Goal: Task Accomplishment & Management: Use online tool/utility

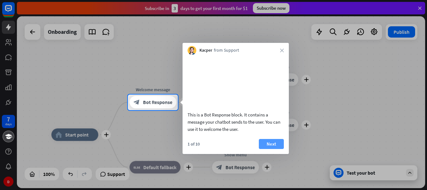
click at [274, 149] on button "Next" at bounding box center [271, 144] width 25 height 10
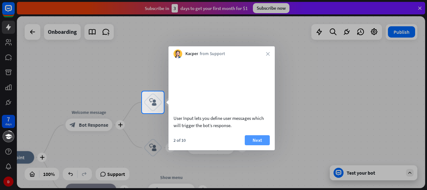
click at [254, 145] on button "Next" at bounding box center [257, 140] width 25 height 10
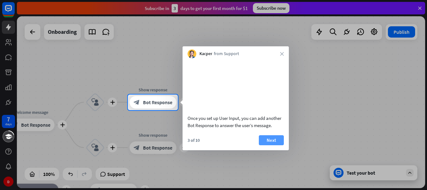
click at [264, 145] on button "Next" at bounding box center [271, 140] width 25 height 10
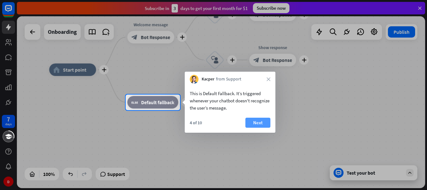
click at [267, 121] on button "Next" at bounding box center [257, 123] width 25 height 10
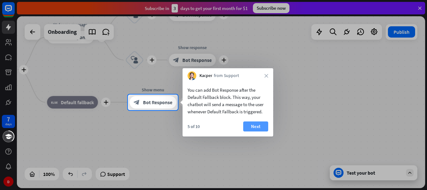
click at [257, 122] on button "Next" at bounding box center [255, 126] width 25 height 10
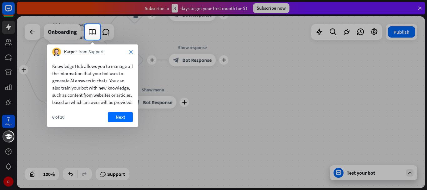
click at [130, 51] on icon "close" at bounding box center [131, 52] width 4 height 4
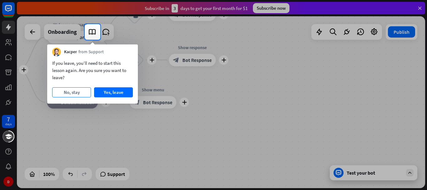
click at [74, 92] on button "No, stay" at bounding box center [71, 92] width 39 height 10
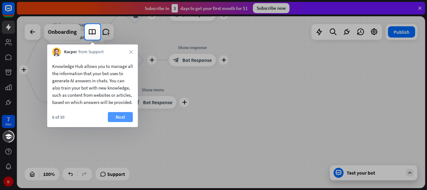
click at [115, 122] on button "Next" at bounding box center [120, 117] width 25 height 10
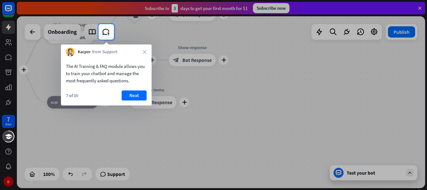
click at [144, 50] on div "Kacper from Support close" at bounding box center [106, 50] width 91 height 12
click at [144, 51] on icon "close" at bounding box center [145, 52] width 4 height 4
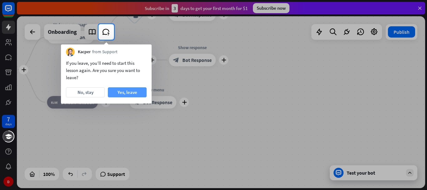
click at [130, 92] on button "Yes, leave" at bounding box center [127, 92] width 39 height 10
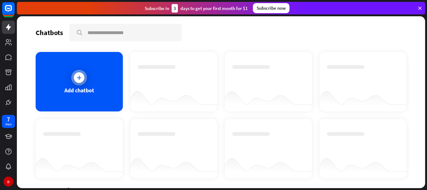
click at [116, 88] on div "Add chatbot" at bounding box center [79, 81] width 87 height 59
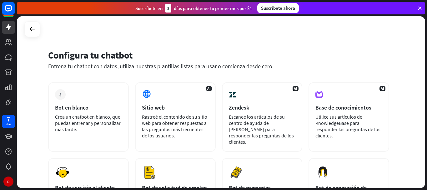
click at [265, 63] on font "Entrena tu chatbot con datos, utiliza nuestras plantillas listas para usar o co…" at bounding box center [160, 66] width 225 height 7
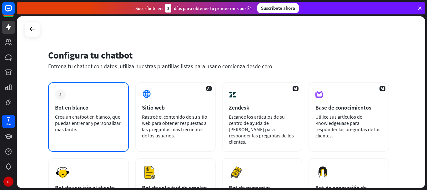
click at [80, 104] on font "Bot en blanco" at bounding box center [71, 107] width 33 height 7
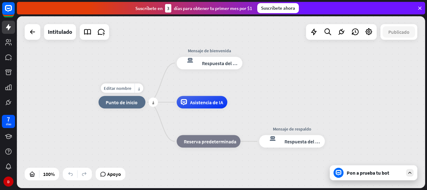
click at [122, 107] on div "inicio_2 Punto de inicio" at bounding box center [121, 102] width 47 height 13
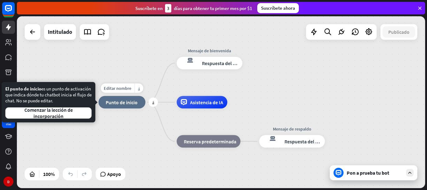
click at [128, 107] on div "inicio_2 Punto de inicio" at bounding box center [121, 102] width 47 height 13
click at [133, 126] on div "inicio_2 Punto de inicio Mensaje de bienvenida respuesta del bot de bloqueo Res…" at bounding box center [302, 188] width 408 height 172
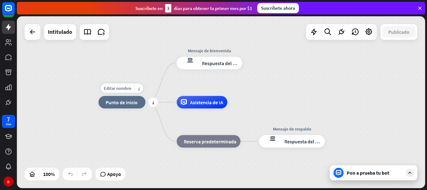
click at [107, 102] on font "Punto de inicio" at bounding box center [122, 102] width 32 height 6
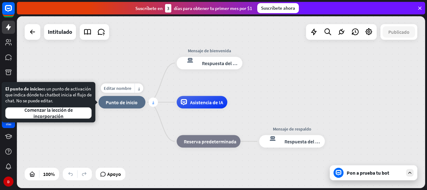
click at [155, 106] on div "más" at bounding box center [152, 102] width 9 height 9
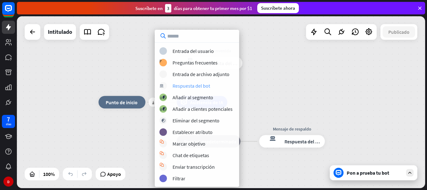
click at [210, 88] on div "respuesta del bot de bloqueo Respuesta del bot" at bounding box center [196, 86] width 75 height 8
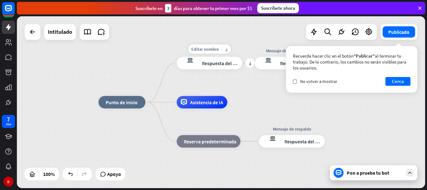
click at [217, 64] on font "Respuesta del bot" at bounding box center [221, 63] width 38 height 6
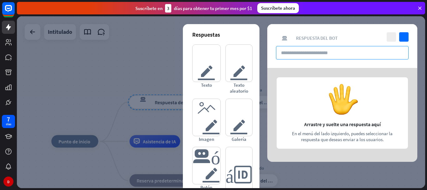
click at [318, 56] on input "text" at bounding box center [342, 52] width 133 height 13
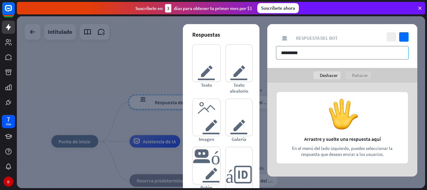
click at [331, 56] on input "*********" at bounding box center [342, 52] width 133 height 13
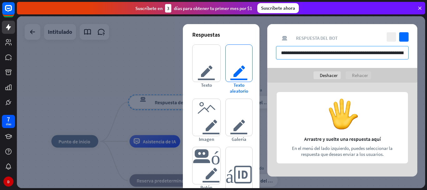
drag, startPoint x: 293, startPoint y: 57, endPoint x: 239, endPoint y: 55, distance: 54.1
click at [267, 55] on div "**********" at bounding box center [342, 100] width 150 height 152
click at [287, 56] on input "**********" at bounding box center [342, 52] width 133 height 13
drag, startPoint x: 279, startPoint y: 55, endPoint x: 427, endPoint y: 59, distance: 148.2
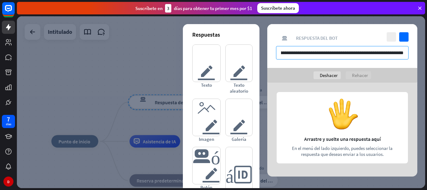
click at [427, 59] on div "inicio_2 Punto de inicio respuesta del bot de bloqueo Respuesta del bot Mensaje…" at bounding box center [222, 103] width 410 height 174
paste input "****"
type input "**********"
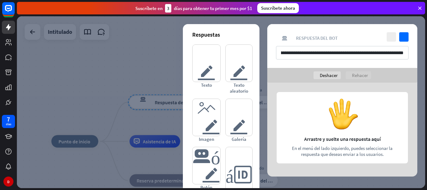
scroll to position [0, 0]
click at [122, 87] on div at bounding box center [221, 102] width 408 height 172
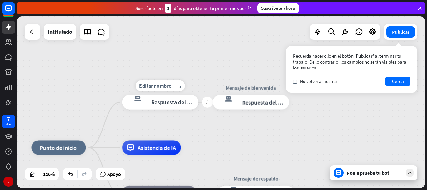
click at [183, 98] on div "respuesta del bot de bloqueo Respuesta del bot" at bounding box center [160, 102] width 76 height 14
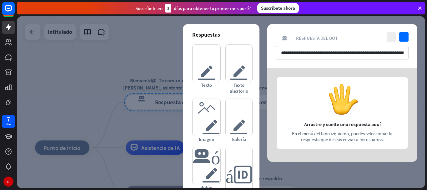
click at [285, 43] on div "**********" at bounding box center [342, 46] width 150 height 44
click at [124, 60] on div at bounding box center [221, 102] width 408 height 172
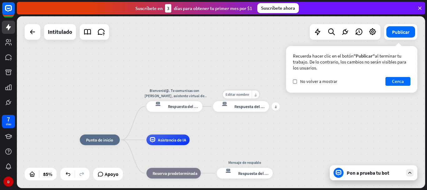
click at [246, 109] on div "respuesta del bot de bloqueo Respuesta del bot" at bounding box center [241, 106] width 56 height 11
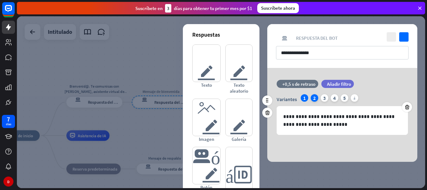
drag, startPoint x: 318, startPoint y: 125, endPoint x: 311, endPoint y: 99, distance: 27.2
click at [311, 99] on div "2" at bounding box center [315, 98] width 8 height 8
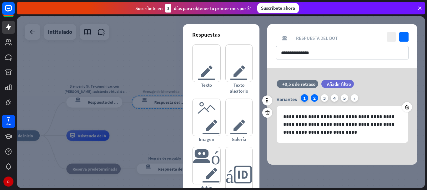
click at [301, 97] on div "1" at bounding box center [305, 98] width 8 height 8
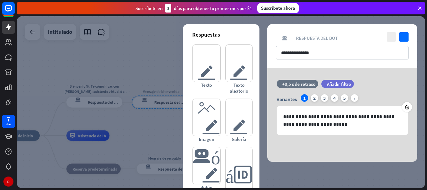
click at [152, 84] on div at bounding box center [221, 102] width 408 height 172
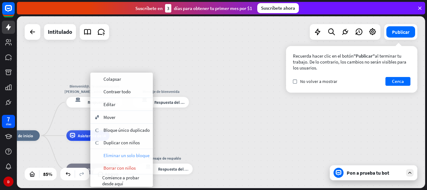
click at [139, 154] on span "Eliminar un solo bloque" at bounding box center [126, 155] width 46 height 6
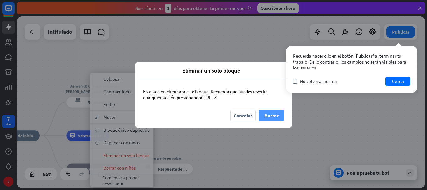
click at [271, 117] on font "Borrar" at bounding box center [271, 115] width 14 height 6
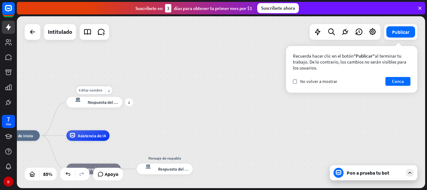
click at [91, 100] on font "Respuesta del bot" at bounding box center [104, 101] width 33 height 5
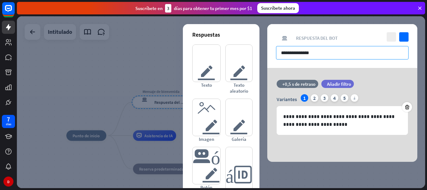
click at [320, 58] on input "**********" at bounding box center [342, 52] width 133 height 13
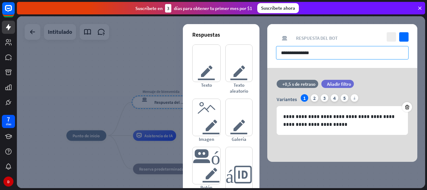
click at [320, 58] on input "**********" at bounding box center [342, 52] width 133 height 13
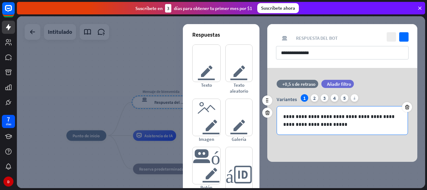
click at [319, 128] on div "**********" at bounding box center [342, 120] width 131 height 28
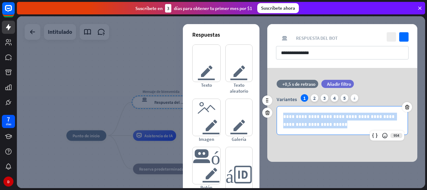
click at [319, 128] on div "**********" at bounding box center [342, 120] width 131 height 28
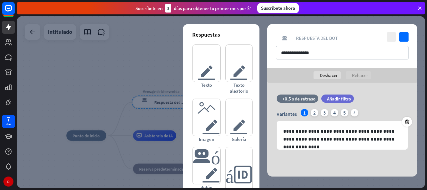
click at [77, 104] on div at bounding box center [221, 102] width 408 height 172
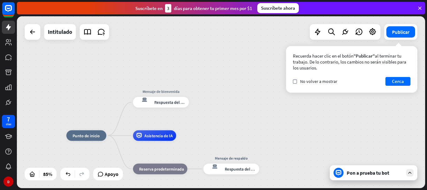
click at [209, 105] on div "inicio_2 Punto de inicio Mensaje de bienvenida respuesta del bot de bloqueo Res…" at bounding box center [221, 102] width 408 height 172
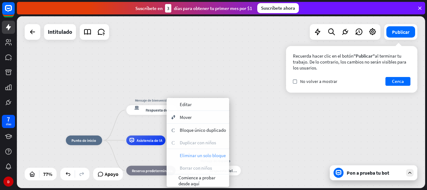
click at [203, 155] on span "Eliminar un solo bloque" at bounding box center [203, 155] width 46 height 6
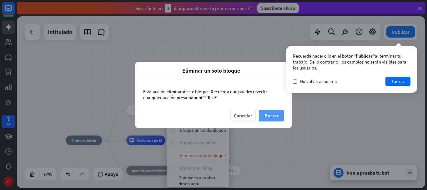
click at [264, 116] on font "Borrar" at bounding box center [271, 115] width 14 height 6
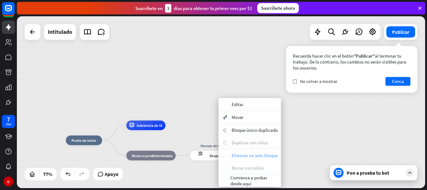
click at [257, 157] on span "Eliminar un solo bloque" at bounding box center [255, 155] width 46 height 6
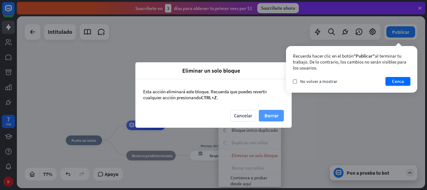
click at [262, 116] on button "Borrar" at bounding box center [271, 116] width 25 height 12
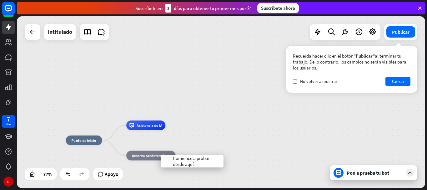
click at [228, 129] on div "inicio_2 Punto de inicio Asistencia de IA bloque_de_retroceso Reserva predeterm…" at bounding box center [221, 102] width 408 height 172
click at [162, 155] on font "Reserva predeterminada" at bounding box center [152, 155] width 41 height 5
click at [143, 113] on font "Editar nombre" at bounding box center [142, 114] width 21 height 4
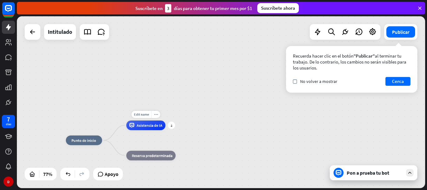
click at [154, 128] on div "Asistencia de IA" at bounding box center [145, 125] width 39 height 10
click at [142, 113] on font "Editar nombre" at bounding box center [142, 114] width 21 height 4
click at [138, 114] on font "Editar nombre" at bounding box center [142, 114] width 21 height 4
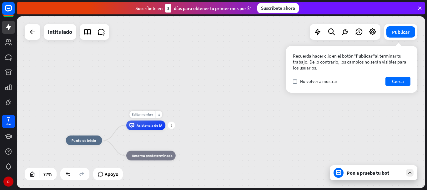
click at [138, 114] on font "Editar nombre" at bounding box center [142, 114] width 21 height 4
type input "*****"
click at [271, 122] on div "inicio_2 Punto de inicio ***** Asistencia de IA bloque_de_retroceso Reserva pre…" at bounding box center [221, 102] width 408 height 172
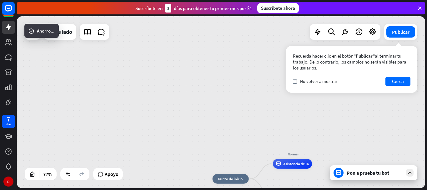
drag, startPoint x: 317, startPoint y: 157, endPoint x: 347, endPoint y: 168, distance: 31.9
click at [346, 168] on div "inicio_2 Punto de inicio Editar nombre más_horiz Norma Asistencia de IA bloque_…" at bounding box center [221, 102] width 408 height 172
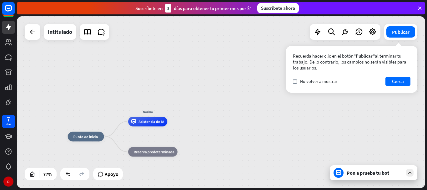
drag, startPoint x: 222, startPoint y: 110, endPoint x: 48, endPoint y: 55, distance: 182.7
click at [48, 55] on div "inicio_2 Punto de inicio Norma Asistencia de IA bloque_de_retroceso Reserva pre…" at bounding box center [221, 102] width 408 height 172
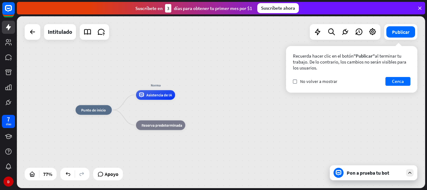
drag, startPoint x: 281, startPoint y: 136, endPoint x: 289, endPoint y: 110, distance: 26.9
click at [289, 110] on div "inicio_2 Punto de inicio Norma Asistencia de IA bloque_de_retroceso Reserva pre…" at bounding box center [234, 176] width 316 height 133
click at [98, 113] on div "inicio_2 Punto de inicio" at bounding box center [94, 110] width 36 height 10
click at [192, 87] on div "inicio_2 Punto de inicio Norma Asistencia de IA bloque_de_retroceso Reserva pre…" at bounding box center [221, 102] width 408 height 172
click at [164, 97] on font "Asistencia de IA" at bounding box center [159, 94] width 26 height 5
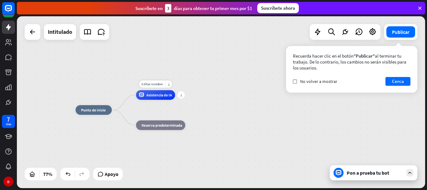
click at [181, 97] on div "más" at bounding box center [181, 94] width 7 height 7
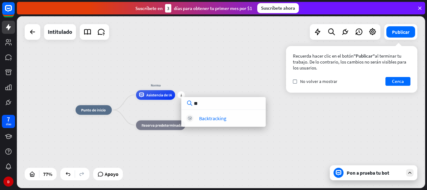
type input "*"
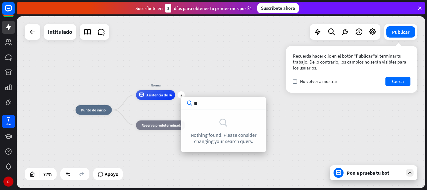
type input "*"
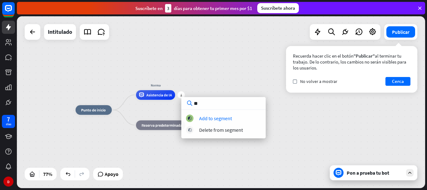
type input "*"
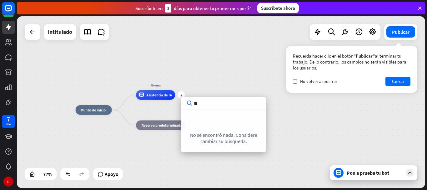
type input "*"
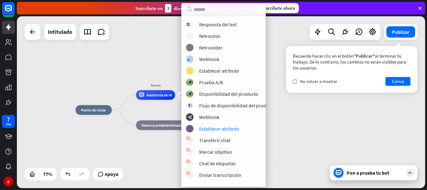
click at [365, 167] on div "Pon a prueba tu bot" at bounding box center [374, 172] width 88 height 15
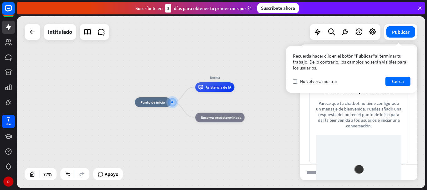
click at [345, 63] on font "al terminar tu trabajo. De lo contrario, los cambios no serán visibles para los…" at bounding box center [349, 62] width 113 height 18
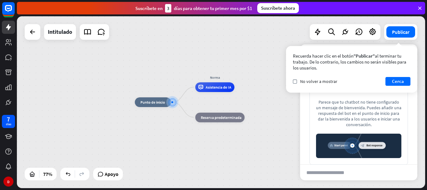
click at [389, 132] on div "Añadir un mensaje de bienvenida Parece que tu chatbot no tiene configurado un m…" at bounding box center [358, 119] width 98 height 89
click at [316, 83] on font "No volver a mostrar" at bounding box center [318, 81] width 37 height 6
click at [392, 83] on button "Cerca" at bounding box center [397, 81] width 25 height 9
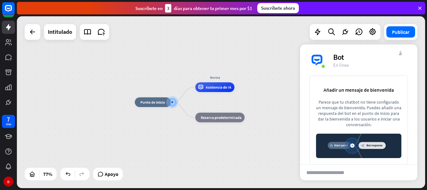
click at [339, 56] on font "Bot" at bounding box center [338, 57] width 11 height 10
click at [167, 91] on font "más_horiz" at bounding box center [166, 91] width 2 height 4
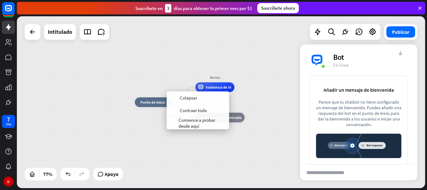
click at [145, 97] on div "plus inicio_2 Punto de inicio" at bounding box center [153, 102] width 36 height 10
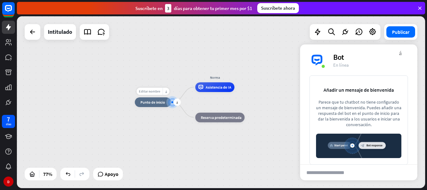
click at [154, 92] on font "Editar nombre" at bounding box center [149, 91] width 21 height 4
type input "*****"
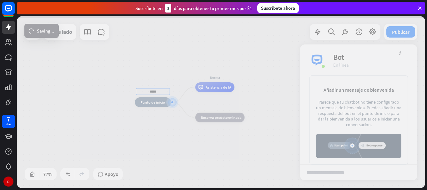
click at [153, 68] on div "***** inicio_2 Punto de inicio Norma Asistencia de IA bloque_de_retroceso Reser…" at bounding box center [221, 102] width 408 height 172
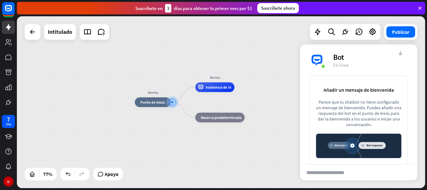
click at [406, 58] on div "Bot" at bounding box center [371, 57] width 77 height 10
click at [274, 27] on div "Norma inicio_2 Punto de inicio Norma Asistencia de IA bloque_de_retroceso Reser…" at bounding box center [221, 102] width 408 height 172
click at [403, 56] on div "Bot" at bounding box center [371, 57] width 77 height 10
click at [402, 55] on div "Bot" at bounding box center [371, 57] width 77 height 10
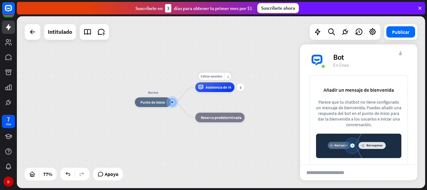
click at [222, 85] on font "Asistencia de IA" at bounding box center [219, 86] width 26 height 5
click at [240, 86] on font "más" at bounding box center [241, 86] width 2 height 3
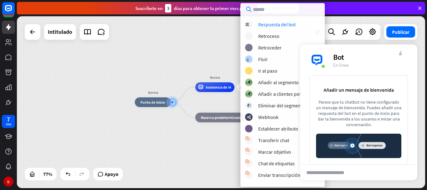
click at [225, 68] on div "Norma inicio_2 Punto de inicio más Norma Asistencia de IA bloque_de_retroceso R…" at bounding box center [221, 102] width 408 height 172
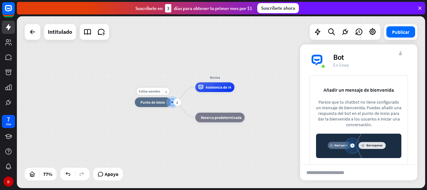
click at [172, 103] on div at bounding box center [172, 102] width 2 height 2
click at [178, 102] on font "más" at bounding box center [177, 101] width 2 height 3
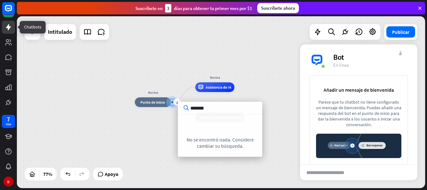
type input "*******"
click at [10, 33] on link at bounding box center [8, 27] width 13 height 13
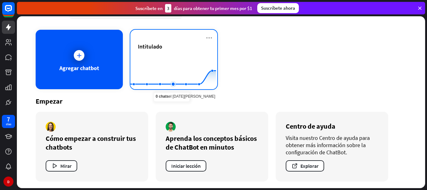
scroll to position [23, 0]
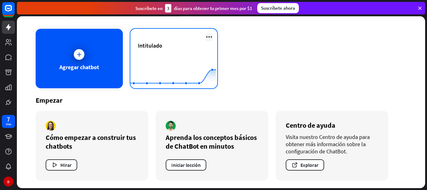
click at [209, 38] on icon at bounding box center [209, 37] width 8 height 8
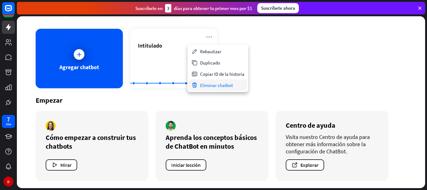
click at [219, 89] on div "Eliminar chatbot" at bounding box center [218, 84] width 58 height 11
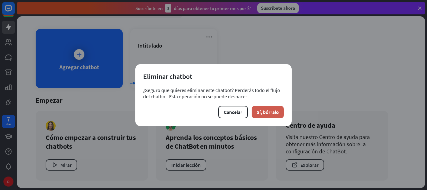
click at [275, 115] on button "Sí, bórralo" at bounding box center [268, 112] width 32 height 13
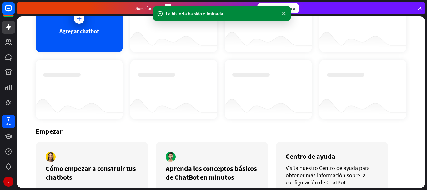
scroll to position [90, 0]
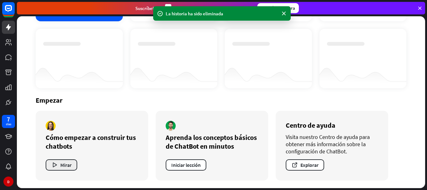
click at [53, 164] on icon "button" at bounding box center [54, 165] width 7 height 7
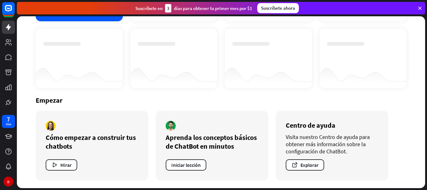
click at [50, 94] on div "cerca" at bounding box center [213, 95] width 427 height 190
click at [68, 169] on button "Mirar" at bounding box center [62, 164] width 32 height 11
click at [365, 77] on div "cerca" at bounding box center [213, 95] width 427 height 190
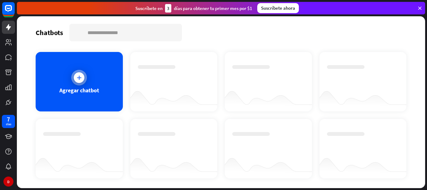
click at [65, 80] on div "Agregar chatbot" at bounding box center [79, 81] width 87 height 59
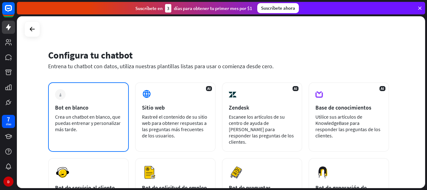
click at [89, 118] on font "Crea un chatbot en blanco, que puedas entrenar y personalizar más tarde." at bounding box center [88, 122] width 66 height 19
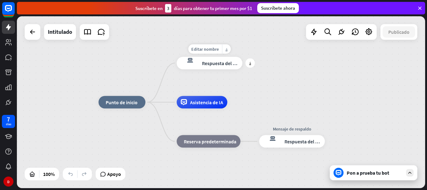
click at [217, 63] on font "Respuesta del bot" at bounding box center [221, 63] width 38 height 6
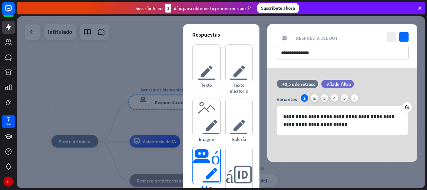
click at [199, 160] on font "botón del editor" at bounding box center [207, 165] width 28 height 37
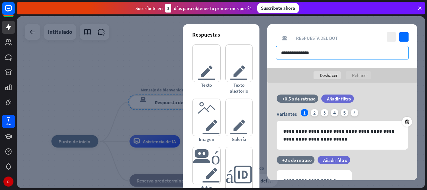
click at [330, 52] on input "**********" at bounding box center [342, 52] width 133 height 13
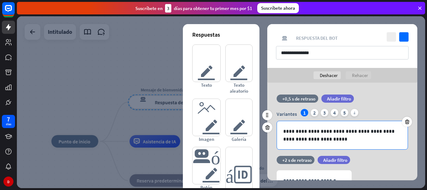
click at [332, 136] on p "**********" at bounding box center [342, 135] width 118 height 16
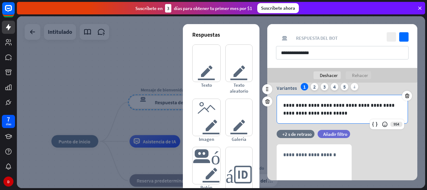
scroll to position [41, 0]
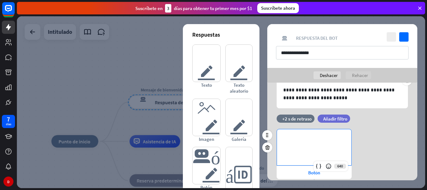
click at [310, 151] on div "**********" at bounding box center [314, 147] width 74 height 36
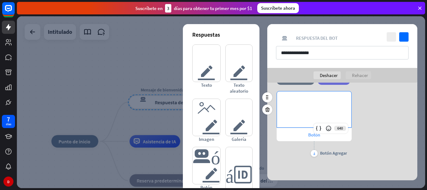
click at [311, 136] on font "Botón" at bounding box center [314, 135] width 12 height 6
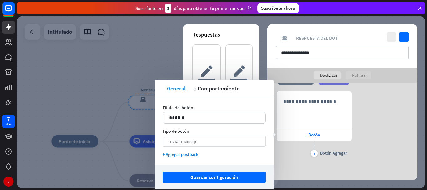
click at [207, 146] on div "Enviar mensaje flecha_abajo" at bounding box center [214, 140] width 103 height 11
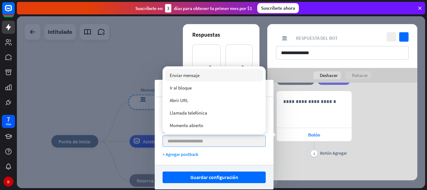
click at [207, 146] on div "flecha_abajo" at bounding box center [214, 140] width 103 height 11
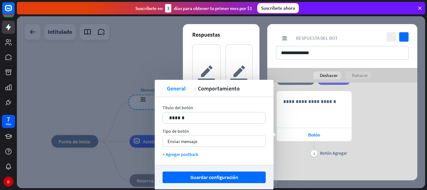
click at [219, 93] on div "pellizcar retorciendo General acción Comportamiento" at bounding box center [214, 88] width 119 height 17
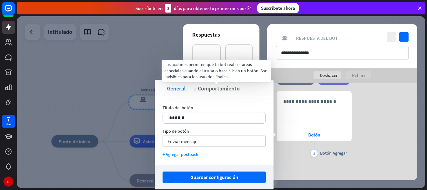
click at [217, 89] on font "Comportamiento" at bounding box center [219, 88] width 42 height 7
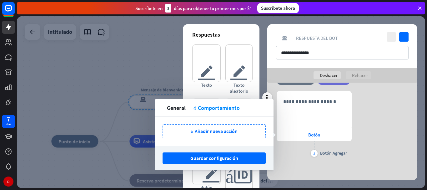
click at [353, 99] on div "**********" at bounding box center [342, 124] width 150 height 67
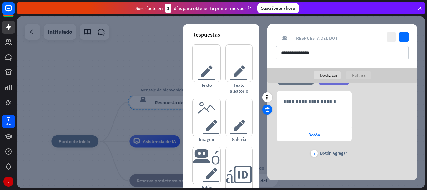
click at [269, 110] on icon at bounding box center [267, 110] width 6 height 6
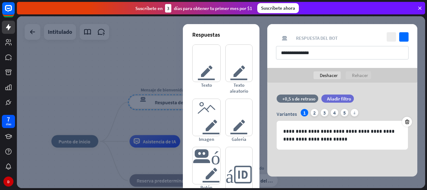
scroll to position [0, 0]
click at [315, 110] on font "2" at bounding box center [314, 112] width 3 height 6
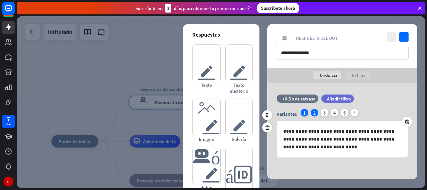
click at [303, 112] on div "1" at bounding box center [305, 113] width 8 height 8
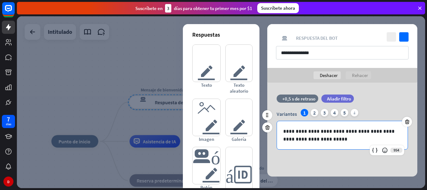
click at [307, 145] on div "**********" at bounding box center [342, 135] width 131 height 28
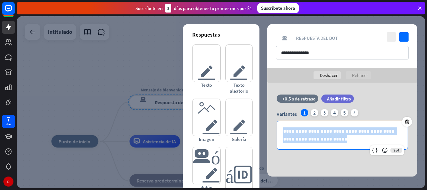
drag, startPoint x: 325, startPoint y: 140, endPoint x: 185, endPoint y: 104, distance: 144.9
click at [267, 104] on div "**********" at bounding box center [342, 130] width 150 height 94
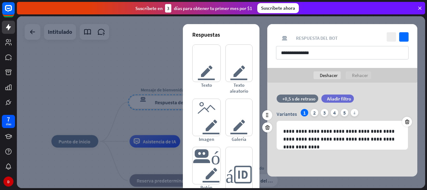
click at [325, 155] on div "**********" at bounding box center [342, 124] width 150 height 61
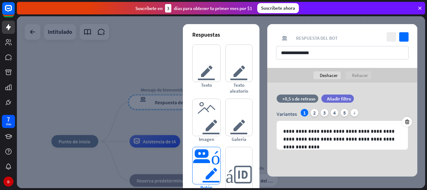
click at [200, 166] on font "botón del editor" at bounding box center [207, 165] width 28 height 37
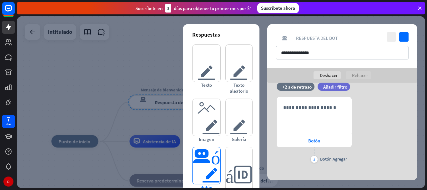
scroll to position [73, 0]
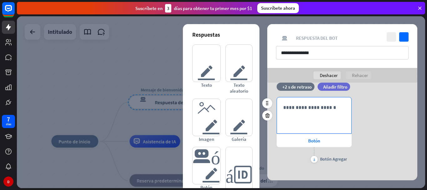
click at [301, 103] on p "**********" at bounding box center [314, 107] width 62 height 8
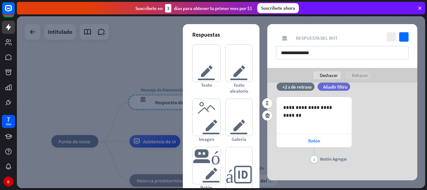
click at [380, 148] on div "**********" at bounding box center [342, 130] width 150 height 67
click at [320, 139] on font "Botón" at bounding box center [314, 141] width 12 height 6
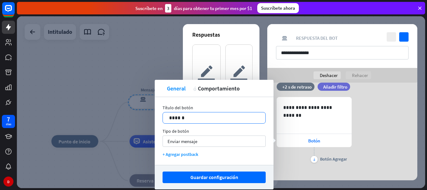
click at [247, 121] on div "14 ******" at bounding box center [214, 118] width 103 height 12
click at [204, 145] on div "Enviar mensaje flecha_abajo" at bounding box center [214, 140] width 103 height 11
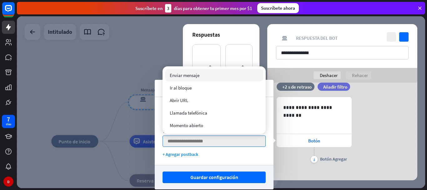
click at [243, 159] on div "Título del botón 14 ****** Tipo de botón flecha_abajo + Agregar postback" at bounding box center [214, 131] width 119 height 68
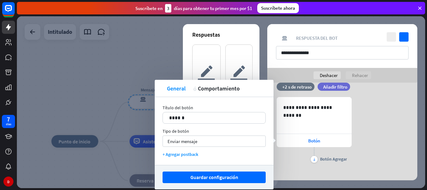
click at [426, 88] on div "inicio_2 Punto de inicio Mensaje de bienvenida respuesta del bot de bloqueo Res…" at bounding box center [222, 103] width 410 height 174
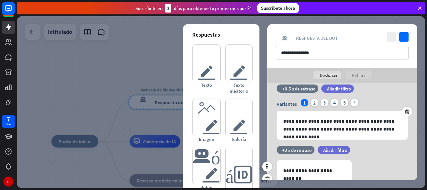
scroll to position [12, 0]
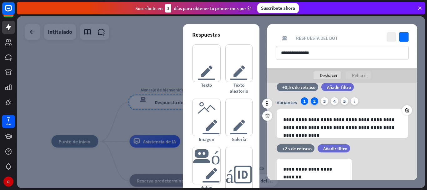
click at [317, 99] on div "2" at bounding box center [315, 101] width 8 height 8
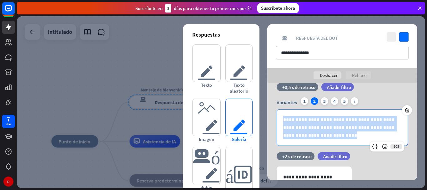
drag, startPoint x: 320, startPoint y: 135, endPoint x: 252, endPoint y: 103, distance: 74.8
click at [267, 103] on div "**********" at bounding box center [342, 163] width 150 height 184
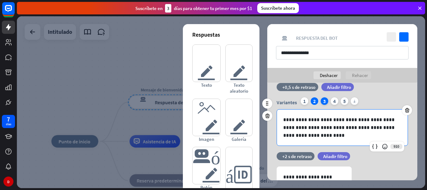
click at [326, 99] on div "3" at bounding box center [325, 101] width 8 height 8
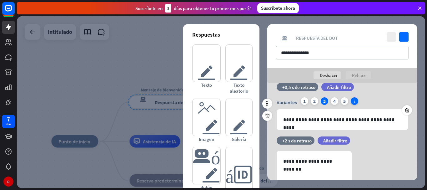
click at [354, 99] on font "más" at bounding box center [355, 101] width 2 height 4
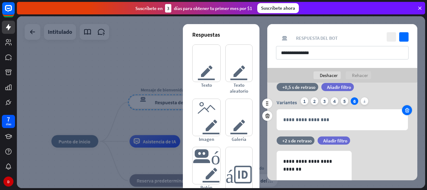
click at [406, 112] on icon at bounding box center [407, 110] width 6 height 6
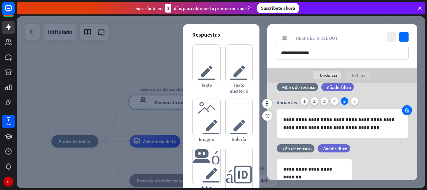
click at [406, 112] on icon at bounding box center [407, 110] width 6 height 6
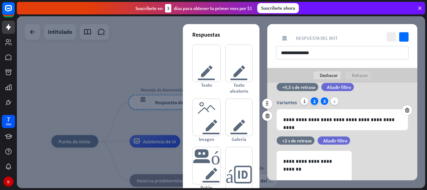
click at [314, 102] on font "2" at bounding box center [314, 101] width 3 height 6
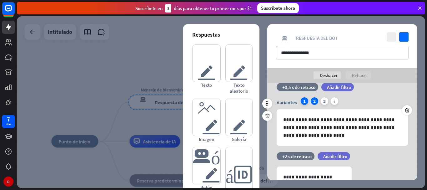
click at [303, 100] on div "1" at bounding box center [305, 101] width 8 height 8
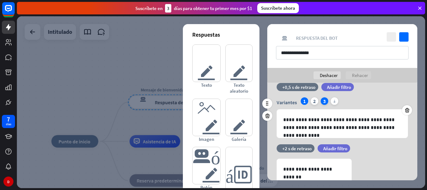
click at [323, 103] on font "3" at bounding box center [324, 101] width 3 height 6
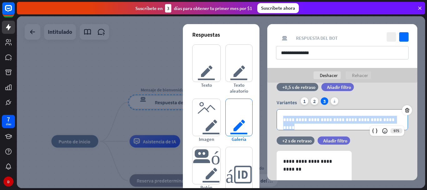
drag, startPoint x: 397, startPoint y: 121, endPoint x: 233, endPoint y: 111, distance: 164.5
click at [267, 111] on div "**********" at bounding box center [342, 155] width 150 height 169
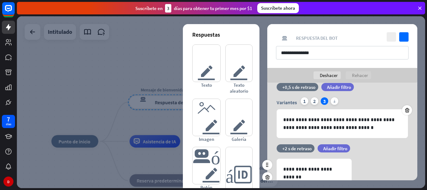
click at [396, 171] on div "**********" at bounding box center [342, 191] width 150 height 67
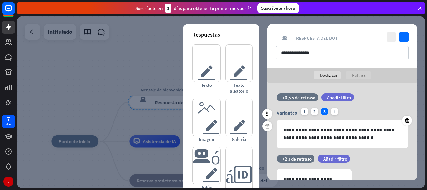
scroll to position [0, 0]
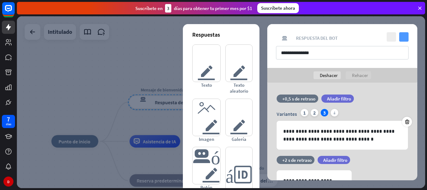
click at [405, 36] on icon "controlar" at bounding box center [403, 36] width 9 height 9
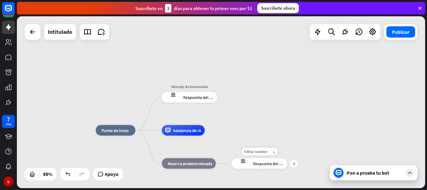
click at [280, 163] on font "Respuesta del bot" at bounding box center [269, 163] width 32 height 5
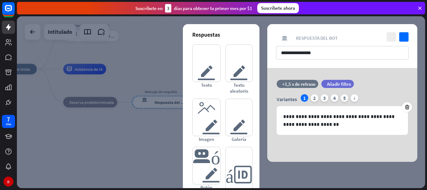
click at [176, 36] on div at bounding box center [221, 102] width 408 height 172
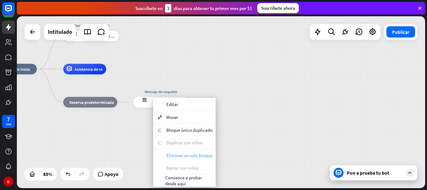
click at [189, 153] on font "Eliminar un solo bloque" at bounding box center [189, 155] width 46 height 6
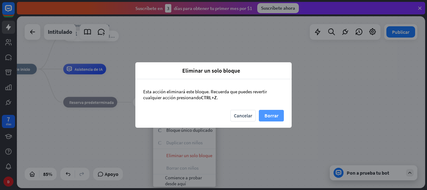
click at [269, 112] on font "Borrar" at bounding box center [271, 115] width 14 height 11
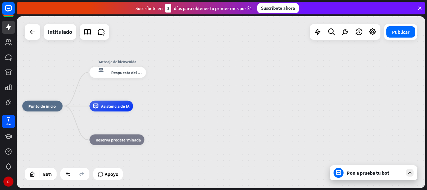
drag, startPoint x: 94, startPoint y: 121, endPoint x: 124, endPoint y: 165, distance: 52.6
click at [124, 165] on div "inicio_2 Punto de inicio Mensaje de bienvenida respuesta del bot de bloqueo Res…" at bounding box center [197, 180] width 351 height 148
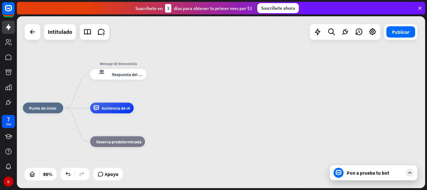
click at [370, 169] on font "Pon a prueba tu bot" at bounding box center [368, 172] width 43 height 6
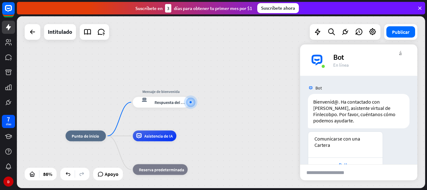
scroll to position [4, 0]
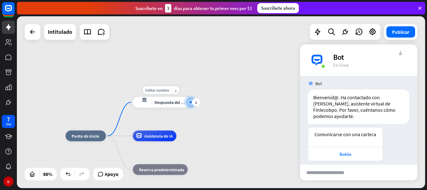
click at [148, 105] on icon "respuesta del bot de bloqueo" at bounding box center [143, 102] width 15 height 11
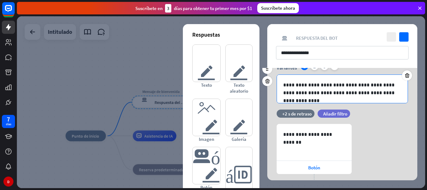
scroll to position [64, 0]
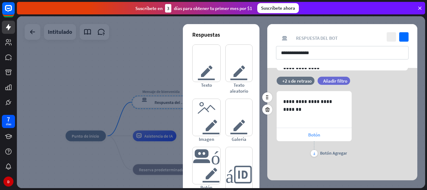
click at [332, 135] on div "Botón" at bounding box center [314, 134] width 75 height 13
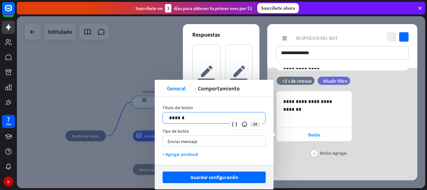
drag, startPoint x: 220, startPoint y: 118, endPoint x: 110, endPoint y: 130, distance: 111.0
click at [110, 130] on body "7 días D cerca Ayuda del producto Pinitos Comience a usar ChatBot Centro de ayu…" at bounding box center [213, 95] width 427 height 190
drag, startPoint x: 193, startPoint y: 120, endPoint x: 156, endPoint y: 106, distance: 39.3
click at [156, 106] on div "Título del botón 14 ****** Tipo de botón Enviar mensaje flecha_abajo + Agregar …" at bounding box center [214, 131] width 119 height 68
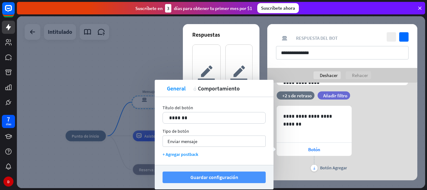
click at [240, 177] on button "Guardar configuración" at bounding box center [214, 177] width 103 height 12
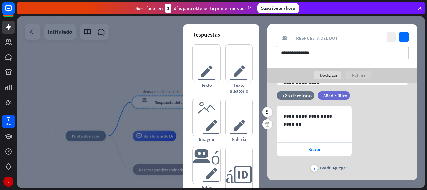
click at [387, 163] on div "**********" at bounding box center [342, 139] width 150 height 67
click at [406, 37] on icon "controlar" at bounding box center [403, 36] width 9 height 9
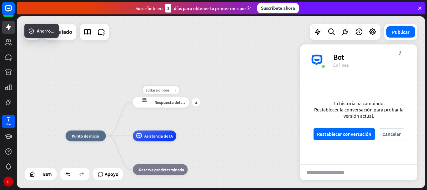
click at [164, 106] on div "respuesta del bot de bloqueo Respuesta del bot" at bounding box center [161, 102] width 57 height 11
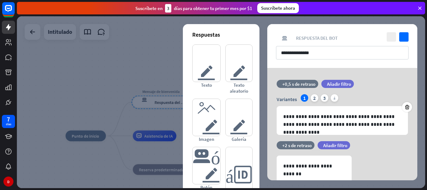
click at [120, 63] on div at bounding box center [221, 102] width 408 height 172
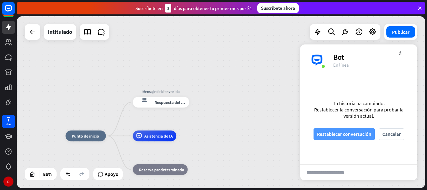
click at [357, 131] on font "Restablecer conversación" at bounding box center [344, 134] width 54 height 6
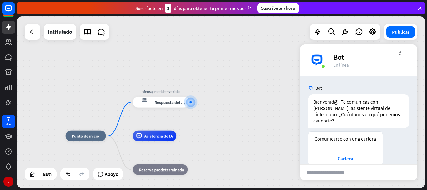
scroll to position [4, 0]
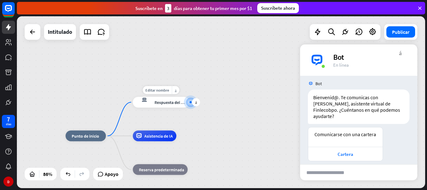
click at [174, 104] on font "Respuesta del bot" at bounding box center [170, 101] width 33 height 5
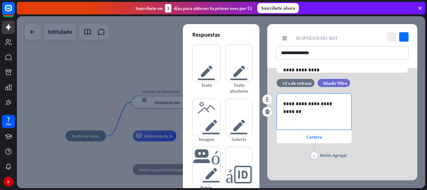
scroll to position [64, 0]
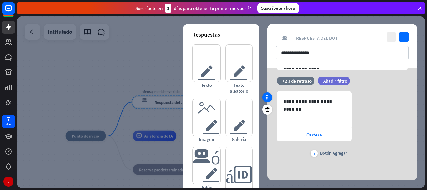
click at [267, 98] on icon at bounding box center [267, 97] width 6 height 6
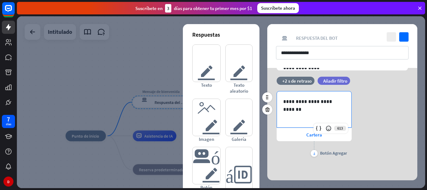
click at [316, 118] on div "**********" at bounding box center [314, 109] width 74 height 36
drag, startPoint x: 344, startPoint y: 103, endPoint x: 247, endPoint y: 108, distance: 97.1
click at [267, 108] on div "**********" at bounding box center [342, 91] width 150 height 177
drag, startPoint x: 345, startPoint y: 100, endPoint x: 272, endPoint y: 97, distance: 73.5
click at [272, 97] on div "**********" at bounding box center [342, 121] width 150 height 88
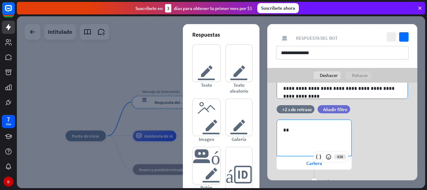
scroll to position [79, 0]
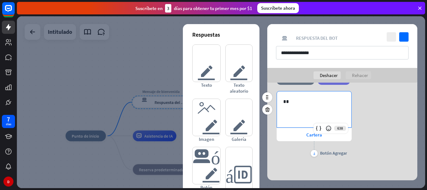
click at [286, 100] on p "**" at bounding box center [314, 102] width 62 height 8
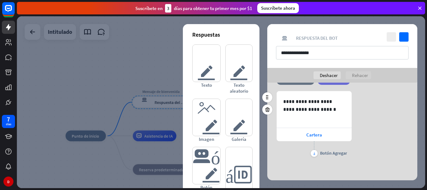
click at [381, 108] on div "**********" at bounding box center [342, 124] width 150 height 67
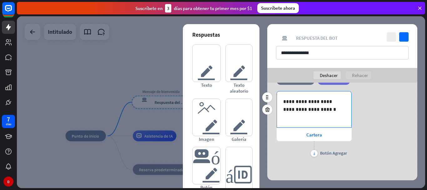
click at [279, 117] on div "**********" at bounding box center [314, 109] width 74 height 36
click at [320, 105] on p "**********" at bounding box center [314, 106] width 62 height 16
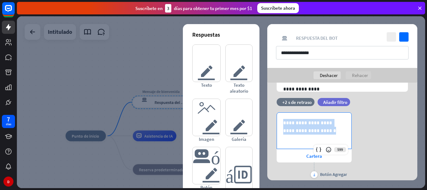
drag, startPoint x: 320, startPoint y: 105, endPoint x: 271, endPoint y: 85, distance: 53.3
click at [271, 85] on div "**********" at bounding box center [342, 113] width 150 height 177
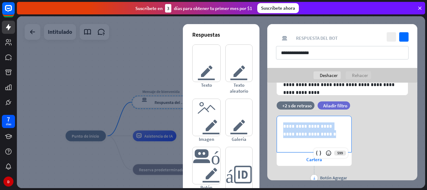
copy p "**********"
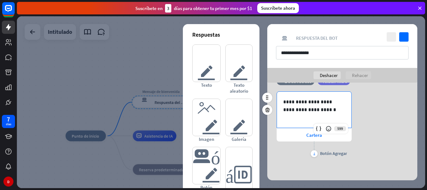
scroll to position [79, 0]
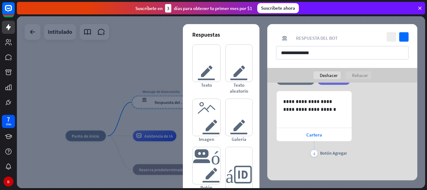
click at [425, 145] on div "inicio_2 Punto de inicio Mensaje de bienvenida respuesta del bot de bloqueo Res…" at bounding box center [222, 103] width 410 height 174
click at [268, 98] on icon at bounding box center [267, 97] width 6 height 6
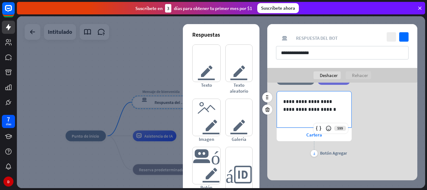
click at [311, 115] on div "**********" at bounding box center [314, 109] width 74 height 36
click at [332, 118] on div "**********" at bounding box center [314, 109] width 74 height 36
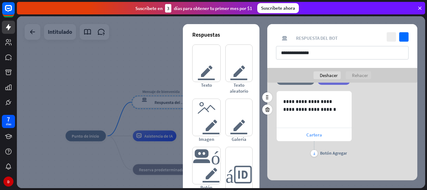
click at [309, 133] on font "Cartera" at bounding box center [314, 135] width 16 height 6
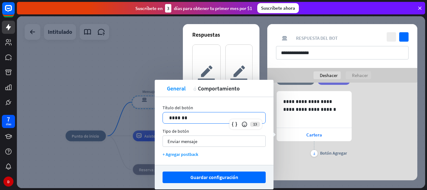
click at [203, 123] on div "*******" at bounding box center [214, 117] width 103 height 11
drag, startPoint x: 195, startPoint y: 121, endPoint x: 85, endPoint y: 129, distance: 110.1
click at [85, 129] on body "7 días D cerca Ayuda del producto Pinitos Comience a usar ChatBot Centro de ayu…" at bounding box center [213, 95] width 427 height 190
drag, startPoint x: 186, startPoint y: 118, endPoint x: 159, endPoint y: 117, distance: 27.2
click at [159, 117] on div "Título del botón 13 ******* Tipo de botón Enviar mensaje flecha_abajo + Agregar…" at bounding box center [214, 131] width 119 height 68
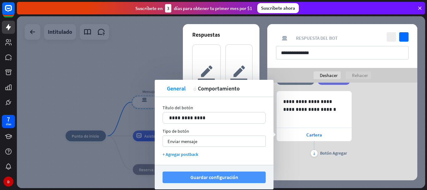
click at [200, 182] on font "Guardar configuración" at bounding box center [214, 177] width 48 height 11
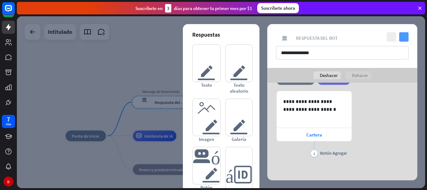
click at [401, 41] on icon "controlar" at bounding box center [403, 36] width 9 height 9
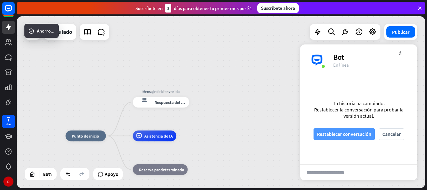
click at [366, 132] on font "Restablecer conversación" at bounding box center [344, 134] width 54 height 6
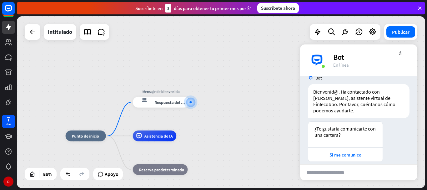
scroll to position [11, 0]
click at [170, 97] on div "respuesta del bot de bloqueo Respuesta del bot" at bounding box center [161, 102] width 57 height 11
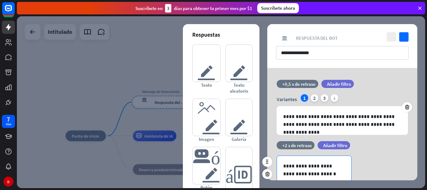
scroll to position [64, 0]
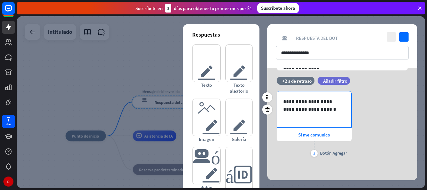
click at [324, 117] on div "**********" at bounding box center [314, 109] width 74 height 36
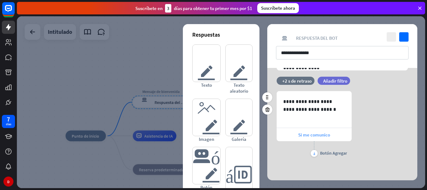
click at [324, 137] on font "Si me comunico" at bounding box center [314, 135] width 32 height 6
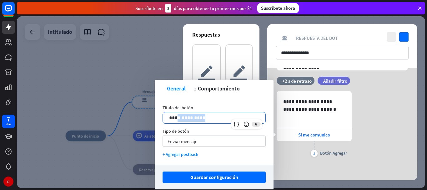
drag, startPoint x: 222, startPoint y: 120, endPoint x: 174, endPoint y: 116, distance: 48.0
click at [174, 116] on p "**********" at bounding box center [214, 118] width 90 height 8
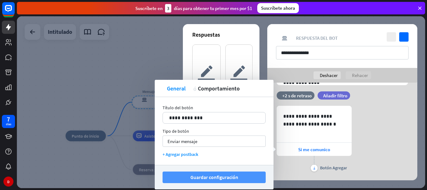
click at [229, 174] on font "Guardar configuración" at bounding box center [214, 177] width 48 height 11
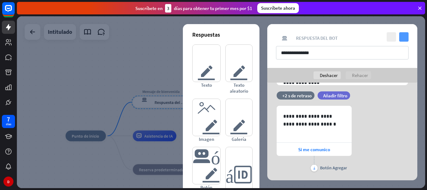
click at [400, 36] on icon "controlar" at bounding box center [403, 36] width 9 height 9
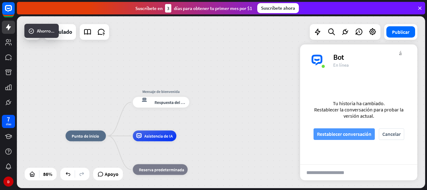
click at [344, 134] on font "Restablecer conversación" at bounding box center [344, 134] width 54 height 6
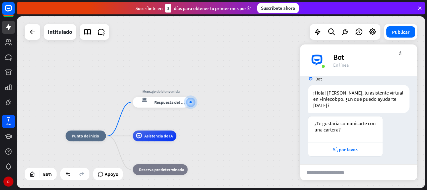
scroll to position [11, 0]
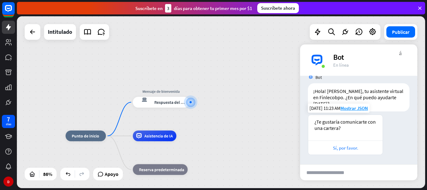
click at [352, 149] on font "Sí, por favor." at bounding box center [345, 148] width 25 height 6
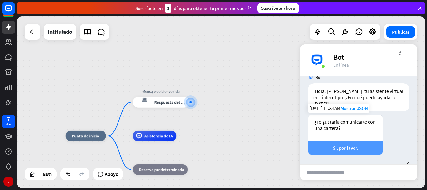
scroll to position [74, 0]
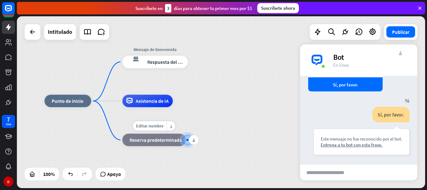
drag, startPoint x: 176, startPoint y: 85, endPoint x: 192, endPoint y: 128, distance: 45.6
click at [186, 133] on div "Editar nombre más_horiz más bloque_de_retroceso Reserva predeterminada" at bounding box center [153, 139] width 63 height 13
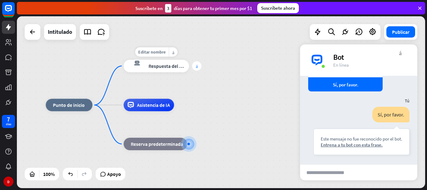
click at [199, 69] on div "más" at bounding box center [196, 65] width 9 height 9
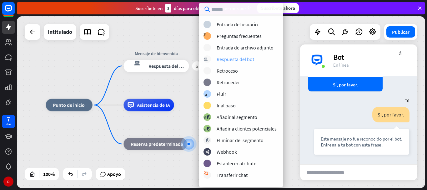
click at [237, 59] on font "Respuesta del bot" at bounding box center [236, 59] width 38 height 6
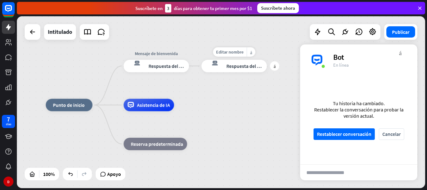
click at [234, 72] on div "respuesta del bot de bloqueo Respuesta del bot" at bounding box center [233, 66] width 65 height 13
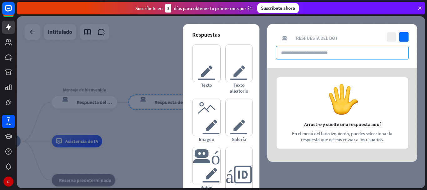
click at [337, 51] on input "text" at bounding box center [342, 52] width 133 height 13
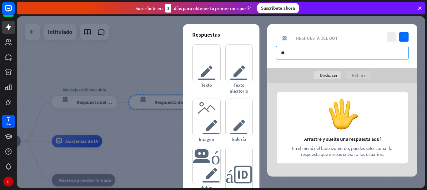
type input "*"
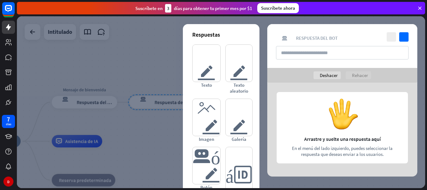
click at [340, 128] on div at bounding box center [342, 130] width 150 height 94
click at [208, 67] on font "texto del editor" at bounding box center [206, 63] width 18 height 37
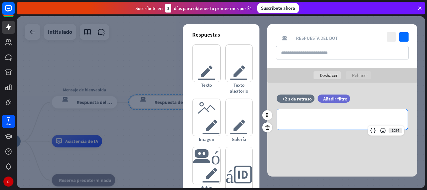
click at [326, 117] on p "**********" at bounding box center [342, 119] width 118 height 8
drag, startPoint x: 376, startPoint y: 123, endPoint x: 278, endPoint y: 121, distance: 98.8
click at [278, 121] on div "**********" at bounding box center [342, 119] width 131 height 20
copy p "**********"
click at [372, 112] on div "**********" at bounding box center [342, 119] width 131 height 20
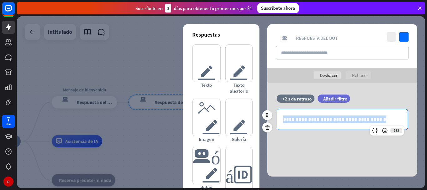
drag, startPoint x: 373, startPoint y: 114, endPoint x: 275, endPoint y: 119, distance: 97.7
click at [275, 119] on div "**********" at bounding box center [342, 119] width 150 height 21
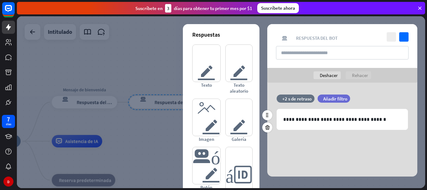
click at [380, 104] on div "filtrar Añadir filtro" at bounding box center [350, 101] width 64 height 14
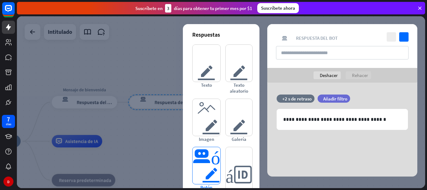
click at [196, 161] on font "botón del editor" at bounding box center [207, 165] width 28 height 37
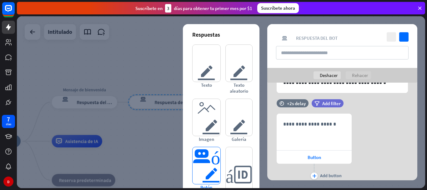
scroll to position [53, 0]
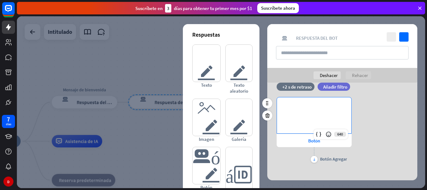
click at [320, 111] on div "**********" at bounding box center [314, 115] width 74 height 36
click at [318, 136] on icon at bounding box center [318, 134] width 6 height 6
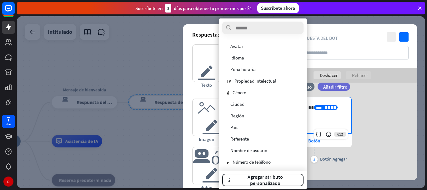
scroll to position [58, 0]
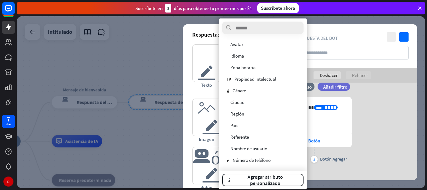
click at [376, 113] on div "**********" at bounding box center [342, 130] width 150 height 67
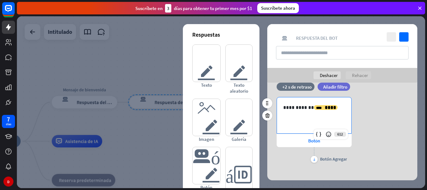
click at [340, 109] on p "**********" at bounding box center [314, 107] width 62 height 8
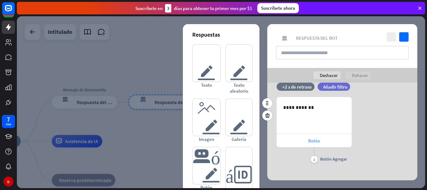
click at [311, 140] on font "Botón" at bounding box center [314, 141] width 12 height 6
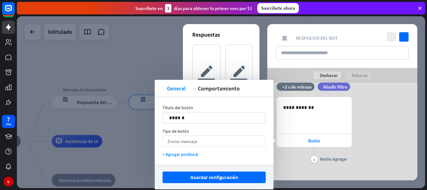
click at [200, 143] on div "Enviar mensaje flecha_abajo" at bounding box center [214, 140] width 103 height 11
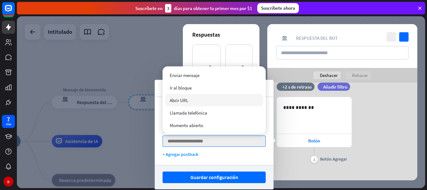
click at [190, 100] on div "Abrir URL" at bounding box center [214, 100] width 98 height 13
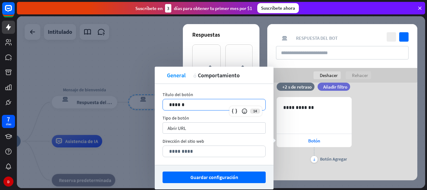
click at [190, 100] on div "******" at bounding box center [214, 104] width 103 height 11
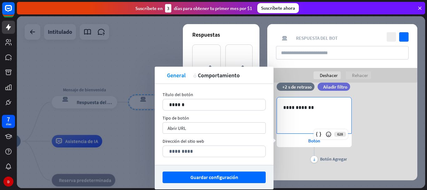
click at [326, 115] on div "**********" at bounding box center [314, 115] width 74 height 36
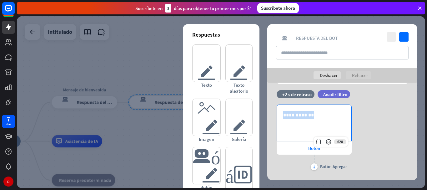
drag, startPoint x: 326, startPoint y: 115, endPoint x: 258, endPoint y: 88, distance: 73.3
click at [267, 88] on div "**********" at bounding box center [342, 115] width 150 height 157
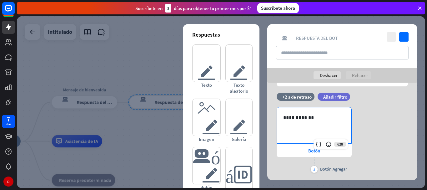
scroll to position [0, 0]
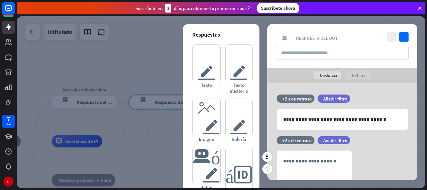
drag, startPoint x: 363, startPoint y: 148, endPoint x: 389, endPoint y: 171, distance: 34.8
click at [389, 171] on div "**********" at bounding box center [342, 183] width 150 height 67
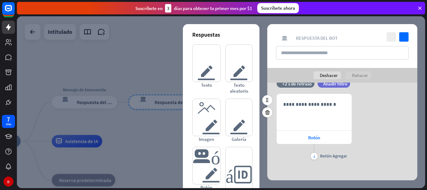
scroll to position [59, 0]
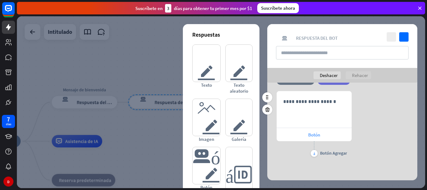
click at [307, 132] on div "Botón" at bounding box center [314, 134] width 75 height 13
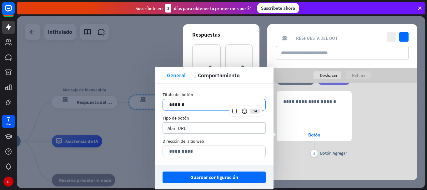
click at [192, 104] on p "******" at bounding box center [214, 105] width 90 height 8
click at [191, 129] on div "Abrir URL flecha_abajo" at bounding box center [214, 127] width 103 height 11
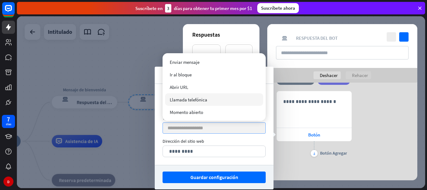
click at [195, 132] on input "search" at bounding box center [213, 128] width 90 height 11
click at [195, 149] on p "*********" at bounding box center [214, 151] width 90 height 8
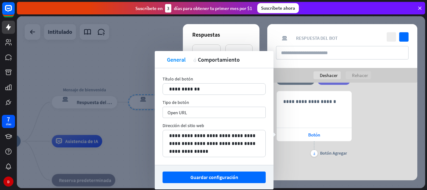
click at [358, 139] on div "**********" at bounding box center [342, 124] width 150 height 67
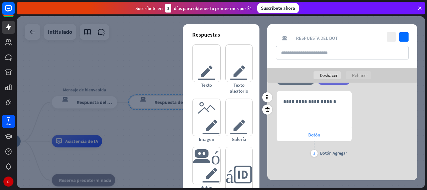
click at [330, 133] on div "Botón" at bounding box center [314, 134] width 75 height 13
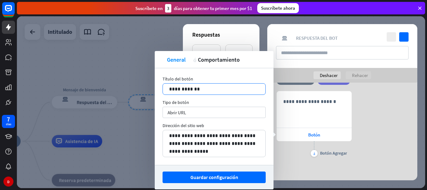
click at [171, 89] on p "**********" at bounding box center [214, 89] width 90 height 8
click at [170, 89] on p "**********" at bounding box center [214, 89] width 90 height 8
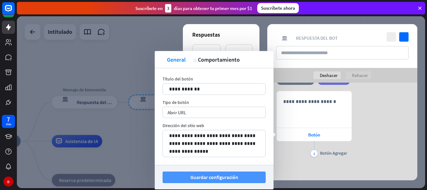
click at [236, 180] on font "Guardar configuración" at bounding box center [214, 177] width 48 height 11
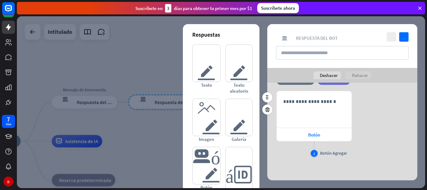
click at [313, 154] on div "más" at bounding box center [314, 153] width 7 height 7
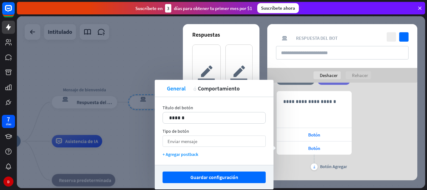
click at [198, 144] on div "Enviar mensaje flecha_abajo" at bounding box center [214, 140] width 103 height 11
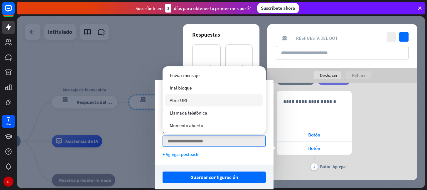
click at [197, 97] on div "Abrir URL" at bounding box center [214, 100] width 98 height 13
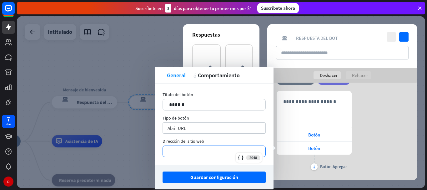
click at [189, 151] on p "*********" at bounding box center [214, 151] width 90 height 8
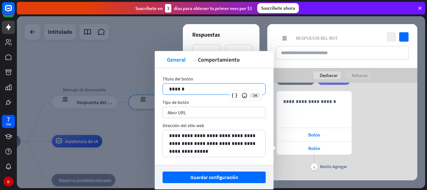
drag, startPoint x: 186, startPoint y: 91, endPoint x: 67, endPoint y: 91, distance: 119.1
click at [67, 91] on body "7 días D cerca Ayuda del producto Pinitos Comience a usar ChatBot Centro de ayu…" at bounding box center [213, 95] width 427 height 190
drag, startPoint x: 197, startPoint y: 90, endPoint x: 167, endPoint y: 86, distance: 30.3
click at [167, 86] on div "******" at bounding box center [214, 88] width 103 height 11
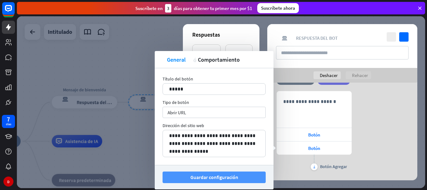
click at [260, 179] on button "Guardar configuración" at bounding box center [214, 177] width 103 height 12
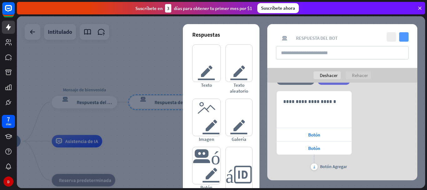
click at [404, 36] on icon "controlar" at bounding box center [403, 36] width 9 height 9
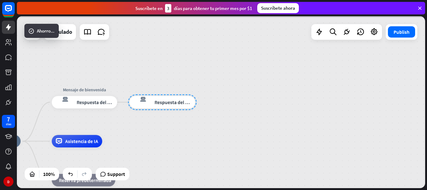
scroll to position [80, 0]
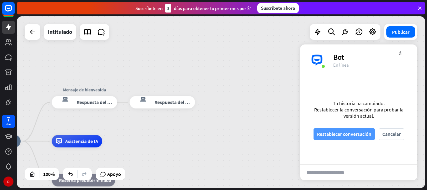
click at [314, 131] on button "Restablecer conversación" at bounding box center [344, 134] width 61 height 12
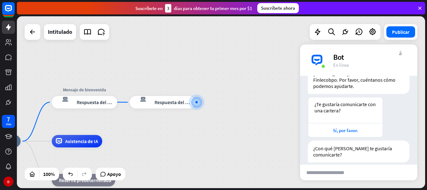
scroll to position [36, 0]
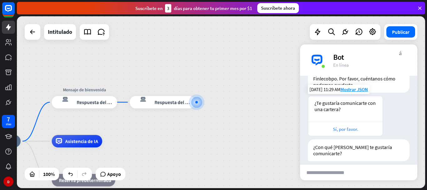
click at [352, 126] on font "Sí, por favor." at bounding box center [345, 129] width 25 height 6
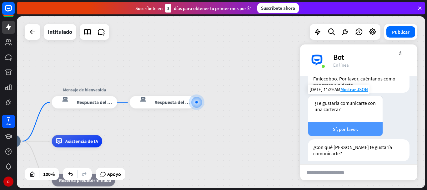
scroll to position [99, 0]
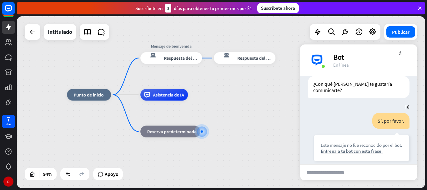
drag, startPoint x: 243, startPoint y: 107, endPoint x: 249, endPoint y: 136, distance: 29.4
click at [249, 136] on div "inicio_2 Punto de inicio Mensaje de bienvenida respuesta del bot de bloqueo Res…" at bounding box center [259, 175] width 384 height 161
drag, startPoint x: 226, startPoint y: 59, endPoint x: 232, endPoint y: 104, distance: 45.1
click at [232, 104] on div "inicio_2 Punto de inicio Mensaje de bienvenida respuesta del bot de bloqueo Res…" at bounding box center [259, 175] width 384 height 161
click at [199, 57] on div "respuesta del bot de bloqueo Respuesta del bot" at bounding box center [171, 58] width 62 height 12
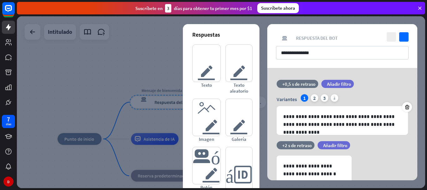
click at [143, 69] on div at bounding box center [221, 102] width 408 height 172
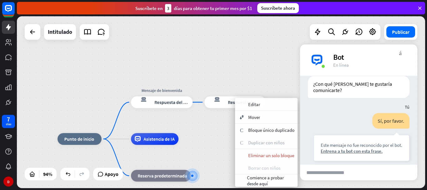
click at [264, 161] on div "basura Borrar con niños" at bounding box center [266, 167] width 63 height 13
click at [261, 156] on font "Eliminar un solo bloque" at bounding box center [271, 155] width 46 height 6
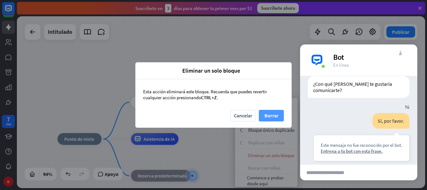
click at [264, 118] on font "Borrar" at bounding box center [271, 115] width 14 height 6
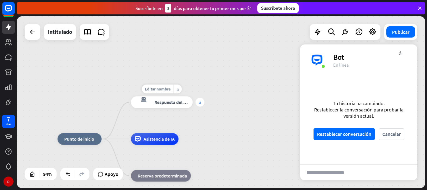
click at [200, 102] on font "más" at bounding box center [200, 102] width 2 height 4
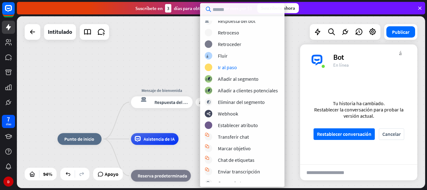
scroll to position [51, 0]
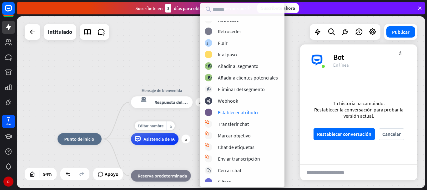
click at [179, 133] on div "Editar nombre más_horiz más Asistencia de IA" at bounding box center [155, 139] width 48 height 12
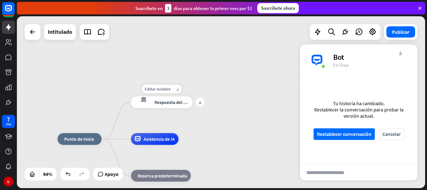
click at [177, 106] on div "respuesta del bot de bloqueo Respuesta del bot" at bounding box center [162, 102] width 62 height 12
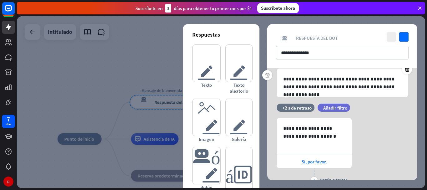
scroll to position [64, 0]
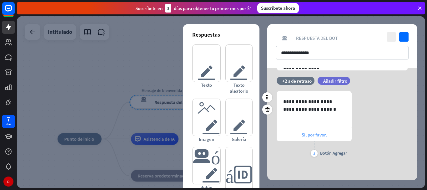
click at [313, 133] on font "Sí, por favor." at bounding box center [314, 135] width 25 height 6
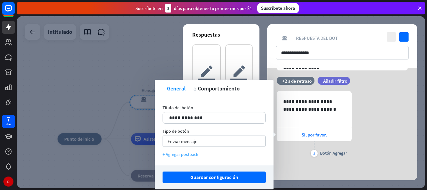
click at [181, 153] on font "+ Agregar postback" at bounding box center [181, 154] width 36 height 6
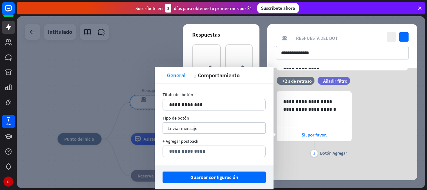
click at [100, 102] on div at bounding box center [221, 102] width 408 height 172
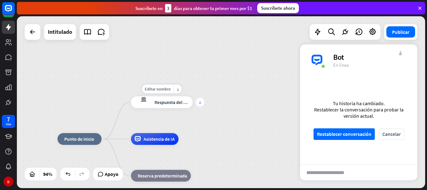
click at [199, 101] on font "más" at bounding box center [200, 102] width 2 height 4
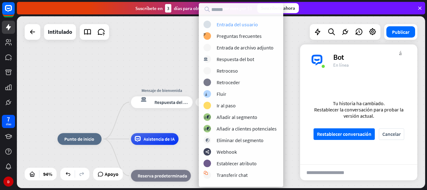
click at [253, 26] on font "Entrada del usuario" at bounding box center [237, 24] width 41 height 6
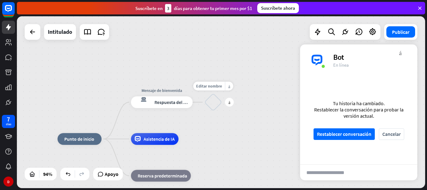
click at [216, 105] on div "bloquear_entrada_de_usuario" at bounding box center [213, 102] width 18 height 18
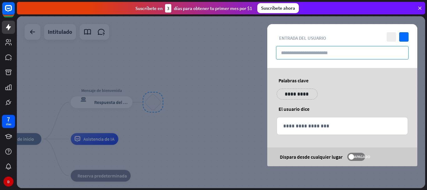
click at [324, 47] on input "text" at bounding box center [342, 52] width 133 height 13
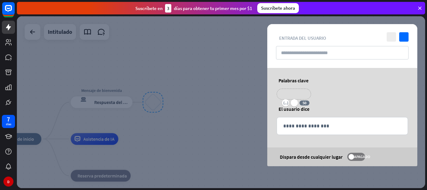
click at [304, 93] on p "**********" at bounding box center [293, 94] width 25 height 8
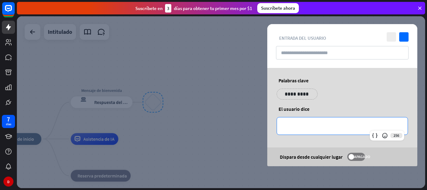
click at [299, 130] on div "**********" at bounding box center [342, 125] width 131 height 17
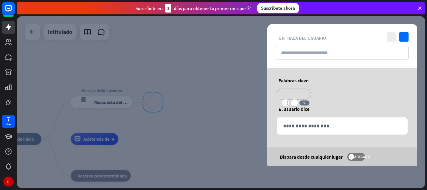
click at [296, 96] on p "**********" at bounding box center [293, 94] width 25 height 8
click at [286, 102] on font "variable" at bounding box center [285, 102] width 5 height 5
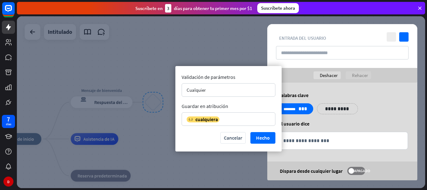
click at [206, 53] on div at bounding box center [221, 102] width 408 height 172
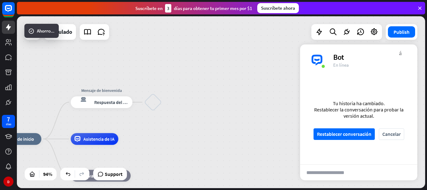
click at [206, 53] on div at bounding box center [221, 102] width 408 height 172
click at [109, 104] on font "Respuesta del bot" at bounding box center [112, 102] width 36 height 6
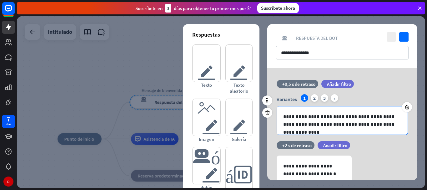
scroll to position [64, 0]
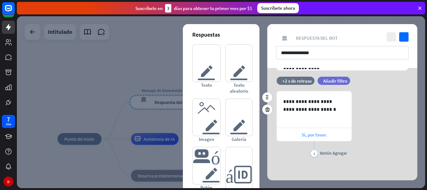
click at [317, 137] on font "Sí, por favor." at bounding box center [314, 135] width 25 height 6
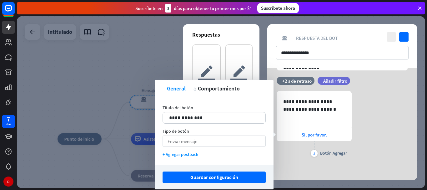
click at [214, 140] on div "Enviar mensaje flecha_abajo" at bounding box center [214, 140] width 103 height 11
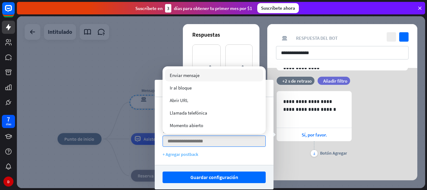
click at [191, 154] on font "+ Agregar postback" at bounding box center [181, 154] width 36 height 6
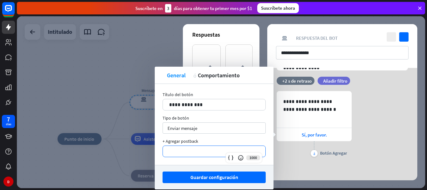
click at [191, 154] on p "**********" at bounding box center [214, 151] width 90 height 8
click at [230, 161] on div at bounding box center [230, 157] width 9 height 9
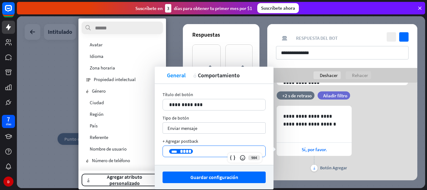
scroll to position [85, 0]
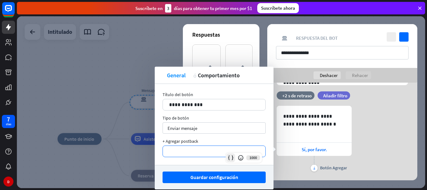
click at [231, 159] on icon at bounding box center [231, 157] width 6 height 6
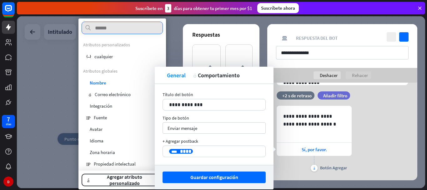
click at [120, 29] on input "text" at bounding box center [122, 28] width 81 height 13
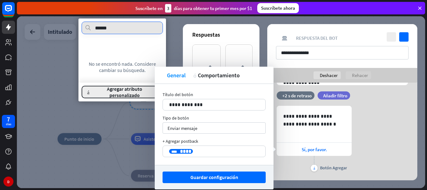
type input "******"
click at [131, 96] on font "Agregar atributo personalizado" at bounding box center [124, 92] width 35 height 13
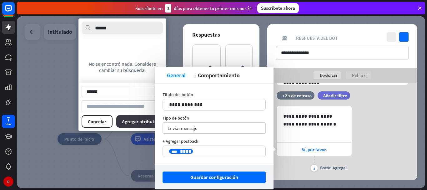
type input "******"
click at [146, 122] on font "Agregar atributo" at bounding box center [139, 121] width 35 height 6
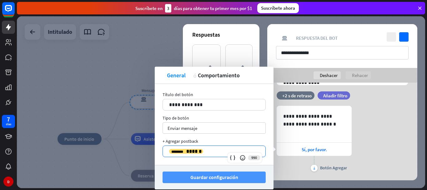
click at [229, 177] on font "Guardar configuración" at bounding box center [214, 177] width 48 height 6
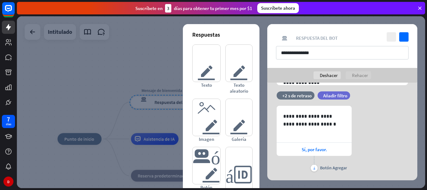
click at [86, 89] on div at bounding box center [221, 102] width 408 height 172
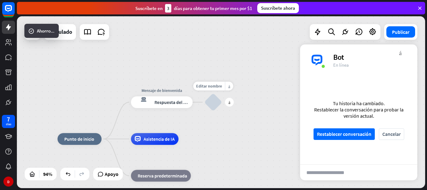
click at [216, 105] on div "bloquear_entrada_de_usuario" at bounding box center [213, 102] width 18 height 18
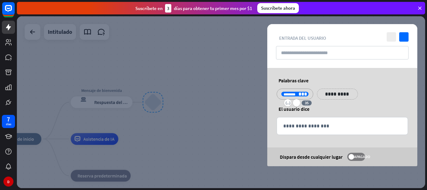
click at [292, 92] on div "******** ***" at bounding box center [294, 94] width 27 height 5
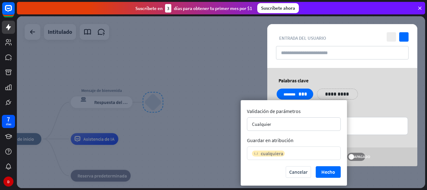
click at [283, 150] on font "cualquiera" at bounding box center [272, 153] width 23 height 6
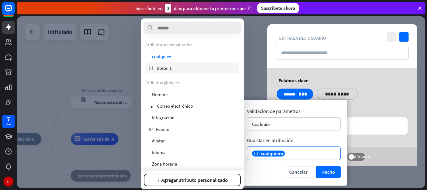
click at [171, 65] on font "Botón 1" at bounding box center [164, 68] width 15 height 6
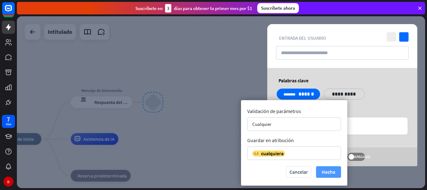
click at [328, 172] on font "Hecho" at bounding box center [329, 172] width 14 height 6
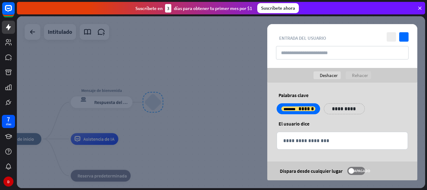
click at [188, 46] on div at bounding box center [221, 102] width 408 height 172
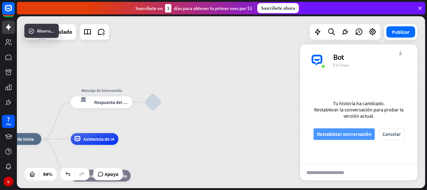
click at [340, 130] on font "Restablecer conversación" at bounding box center [344, 133] width 54 height 11
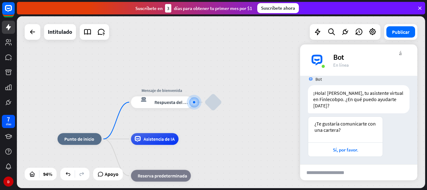
scroll to position [11, 0]
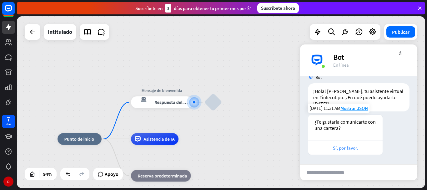
click at [364, 149] on div "Sí, por favor." at bounding box center [345, 148] width 68 height 6
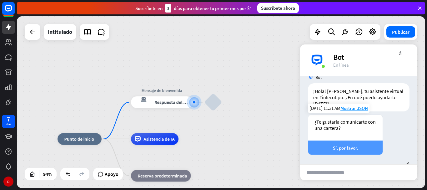
scroll to position [48, 0]
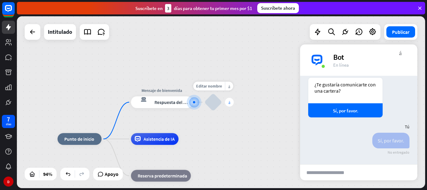
click at [230, 103] on font "más" at bounding box center [230, 102] width 2 height 4
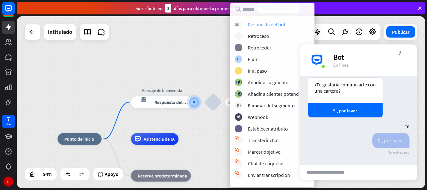
click at [279, 24] on font "Respuesta del bot" at bounding box center [267, 24] width 38 height 6
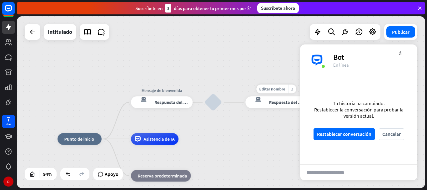
click at [268, 102] on div "respuesta del bot de bloqueo Respuesta del bot" at bounding box center [276, 102] width 62 height 12
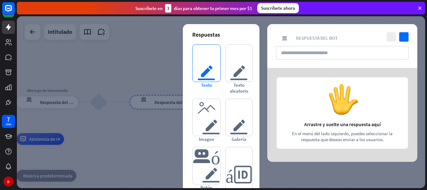
click at [208, 59] on font "texto del editor" at bounding box center [206, 63] width 18 height 37
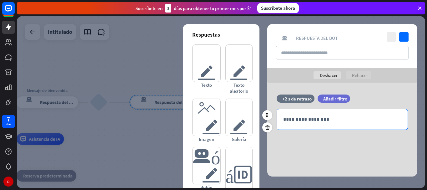
click at [310, 113] on div "**********" at bounding box center [342, 119] width 131 height 20
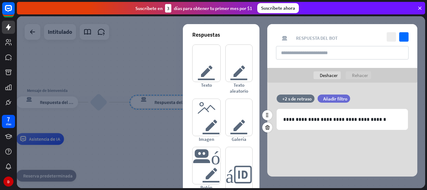
click at [398, 108] on div "tiempo +2 s de retraso filtrar Añadir filtro" at bounding box center [342, 101] width 150 height 14
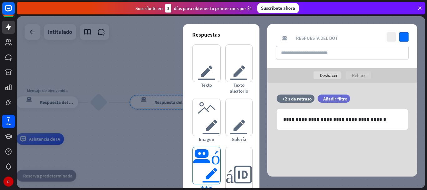
click at [203, 161] on font "botón del editor" at bounding box center [207, 165] width 28 height 37
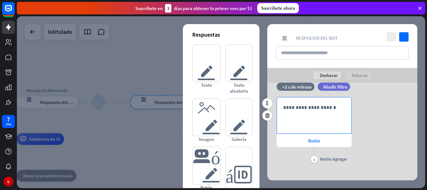
scroll to position [53, 0]
click at [325, 121] on div "**********" at bounding box center [314, 115] width 74 height 36
click at [364, 128] on div "**********" at bounding box center [342, 130] width 150 height 67
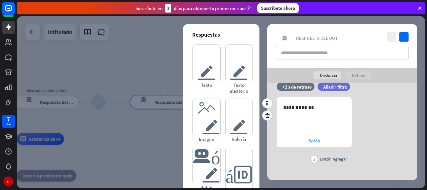
click at [327, 140] on div "Botón" at bounding box center [314, 140] width 75 height 13
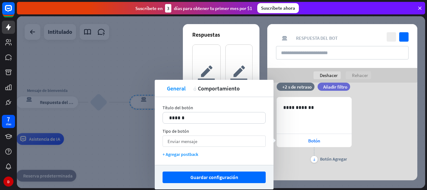
click at [193, 145] on div "Enviar mensaje flecha_abajo" at bounding box center [214, 140] width 103 height 11
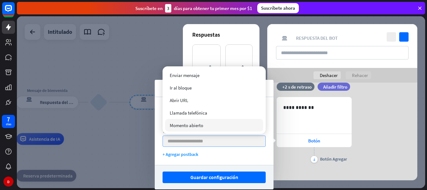
click at [195, 137] on input "search" at bounding box center [213, 141] width 90 height 11
click at [256, 153] on div "+ Agregar postback" at bounding box center [214, 154] width 103 height 6
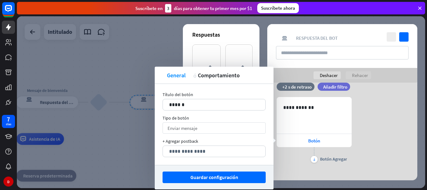
click at [199, 129] on div "Enviar mensaje flecha_abajo" at bounding box center [214, 127] width 103 height 11
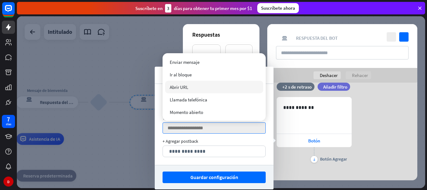
click at [183, 84] on font "Abrir URL" at bounding box center [179, 87] width 18 height 6
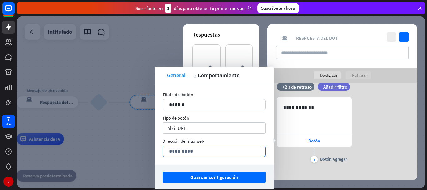
click at [193, 149] on p "*********" at bounding box center [214, 151] width 90 height 8
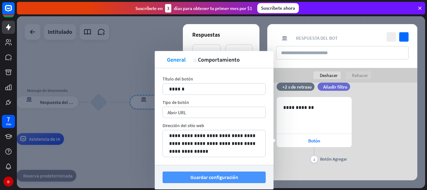
click at [211, 173] on font "Guardar configuración" at bounding box center [214, 177] width 48 height 11
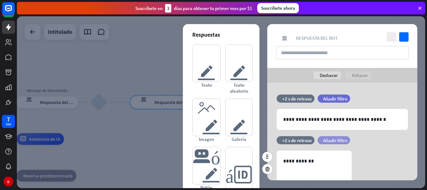
scroll to position [59, 0]
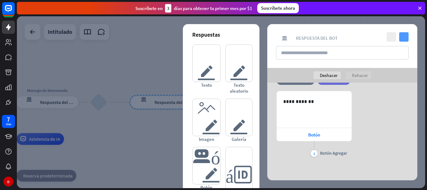
click at [404, 36] on icon "controlar" at bounding box center [403, 36] width 9 height 9
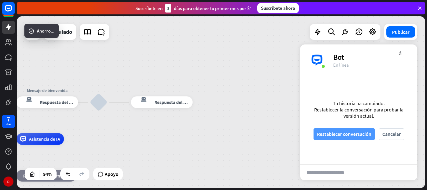
click at [349, 133] on font "Restablecer conversación" at bounding box center [344, 134] width 54 height 6
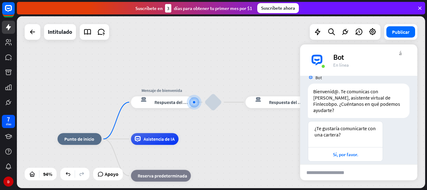
scroll to position [11, 0]
click at [351, 151] on font "Sí, por favor." at bounding box center [345, 154] width 25 height 6
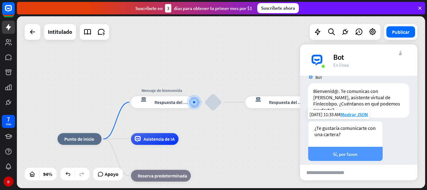
scroll to position [48, 0]
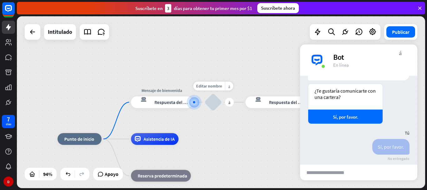
click at [204, 103] on div "Editar nombre más_horiz más bloquear_entrada_de_usuario" at bounding box center [213, 102] width 18 height 18
click at [214, 103] on div "bloquear_entrada_de_usuario" at bounding box center [213, 102] width 18 height 18
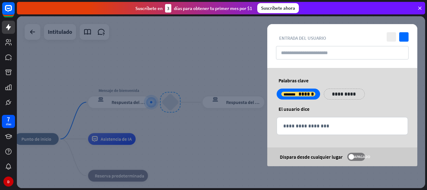
click at [214, 103] on div at bounding box center [221, 102] width 408 height 172
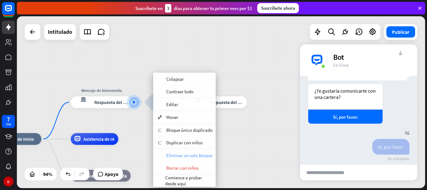
click at [179, 158] on font "Eliminar un solo bloque" at bounding box center [189, 155] width 46 height 6
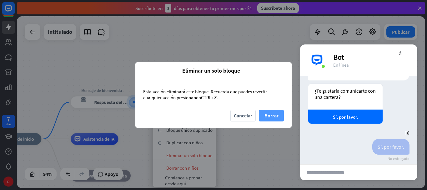
click at [265, 113] on font "Borrar" at bounding box center [271, 115] width 14 height 6
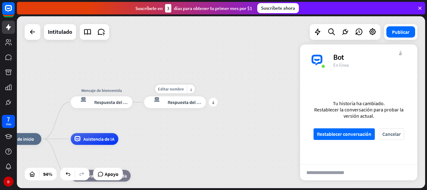
click at [151, 101] on font "respuesta del bot de bloqueo" at bounding box center [155, 99] width 15 height 6
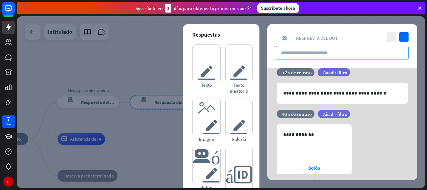
scroll to position [14, 0]
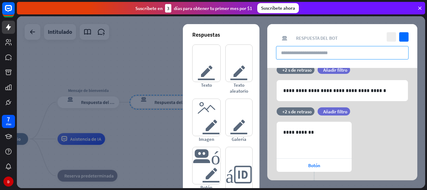
click at [298, 56] on input "text" at bounding box center [342, 52] width 133 height 13
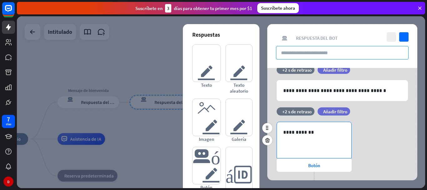
scroll to position [45, 0]
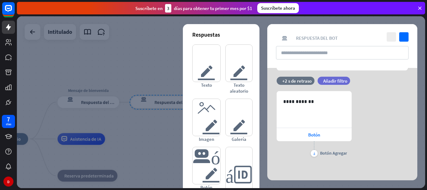
click at [144, 70] on div at bounding box center [221, 102] width 408 height 172
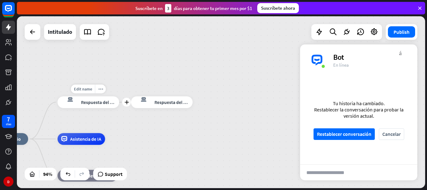
click at [109, 99] on div "respuesta del bot de bloqueo Respuesta del bot" at bounding box center [89, 102] width 62 height 12
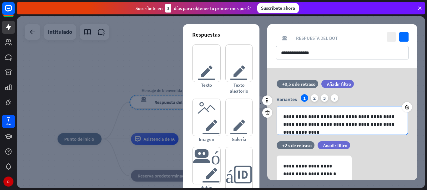
scroll to position [64, 0]
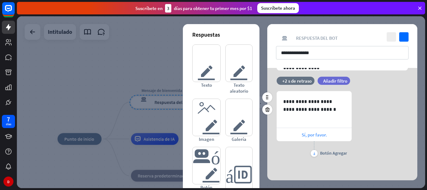
click at [310, 137] on font "Sí, por favor." at bounding box center [314, 135] width 25 height 6
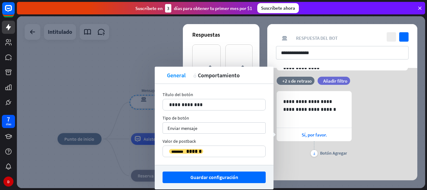
click at [224, 79] on div "pellizcar retorciendo General acción Comportamiento" at bounding box center [214, 75] width 119 height 17
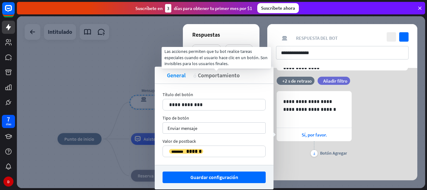
click at [218, 73] on font "Comportamiento" at bounding box center [219, 75] width 42 height 7
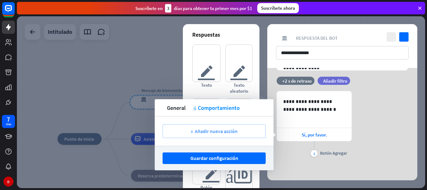
click at [228, 134] on div "más Añadir nueva acción" at bounding box center [214, 131] width 103 height 14
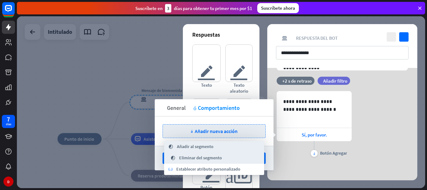
click at [170, 109] on font "General" at bounding box center [176, 107] width 19 height 7
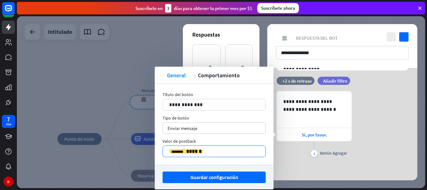
click at [201, 150] on p "**********" at bounding box center [214, 151] width 90 height 8
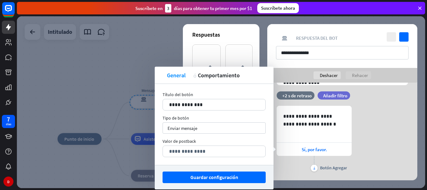
click at [218, 114] on div "**********" at bounding box center [214, 124] width 119 height 81
click at [211, 127] on div "Enviar mensaje flecha_abajo" at bounding box center [214, 127] width 103 height 11
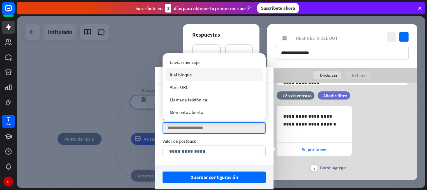
click at [192, 76] on div "Ir al bloque" at bounding box center [214, 74] width 98 height 13
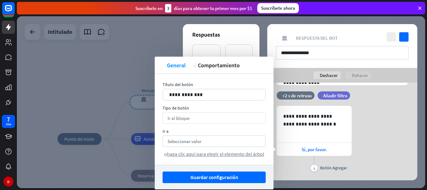
click at [199, 123] on div "Ir al bloque flecha_abajo" at bounding box center [214, 117] width 103 height 11
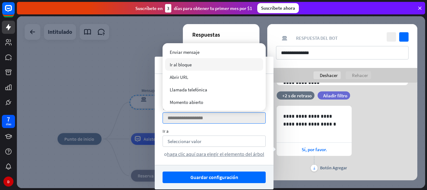
click at [190, 64] on font "Ir al bloque" at bounding box center [181, 65] width 22 height 6
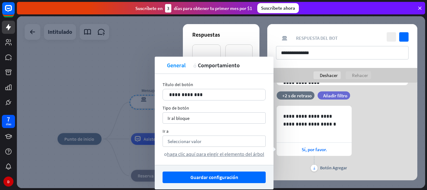
click at [203, 135] on div "Ir a Seleccionar valor flecha_abajo o haga clic aquí para elegir el elemento de…" at bounding box center [214, 142] width 103 height 29
click at [197, 140] on font "Seleccionar valor" at bounding box center [185, 141] width 34 height 6
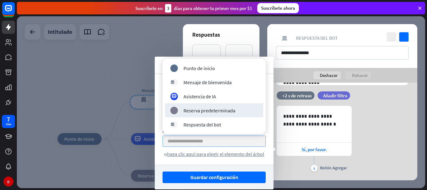
click at [96, 68] on div at bounding box center [221, 102] width 408 height 172
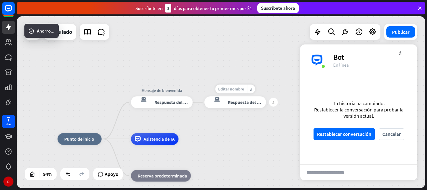
click at [232, 88] on font "Editar nombre" at bounding box center [231, 88] width 26 height 5
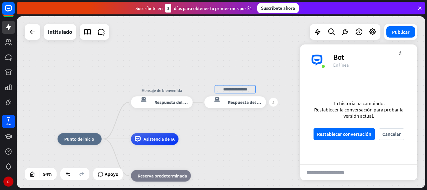
click at [236, 99] on font "Respuesta del bot" at bounding box center [246, 102] width 36 height 6
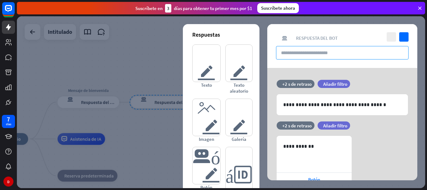
click at [345, 55] on input "text" at bounding box center [342, 52] width 133 height 13
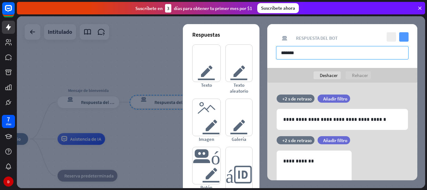
type input "*******"
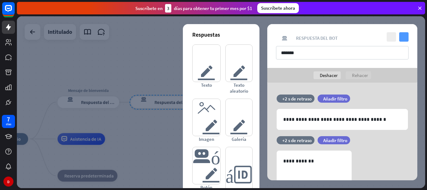
click at [403, 41] on icon "controlar" at bounding box center [403, 36] width 9 height 9
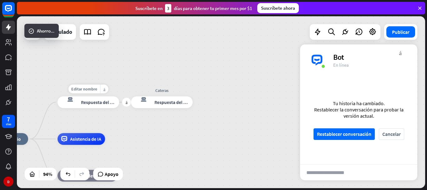
click at [103, 100] on font "Respuesta del bot" at bounding box center [99, 102] width 36 height 6
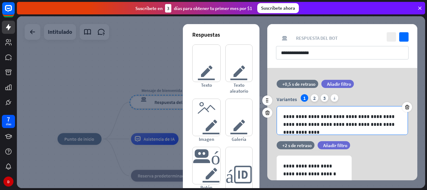
scroll to position [64, 0]
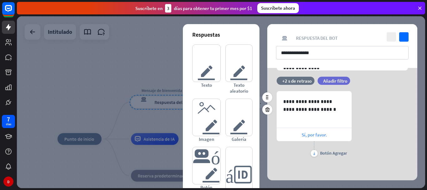
click at [308, 134] on font "Sí, por favor." at bounding box center [314, 135] width 25 height 6
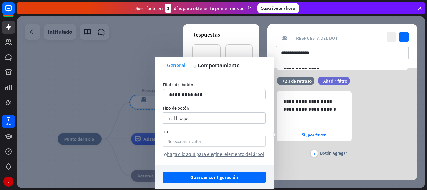
click at [178, 141] on font "Seleccionar valor" at bounding box center [185, 141] width 34 height 6
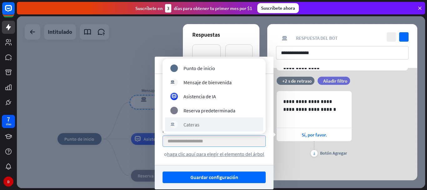
click at [194, 128] on div "respuesta del bot de bloqueo Cateras" at bounding box center [214, 124] width 98 height 14
click at [194, 128] on div "Ir a" at bounding box center [214, 131] width 103 height 6
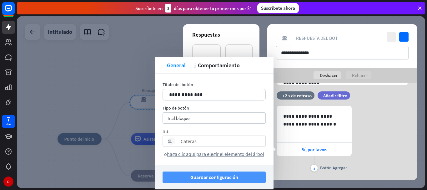
click at [219, 174] on font "Guardar configuración" at bounding box center [214, 177] width 48 height 6
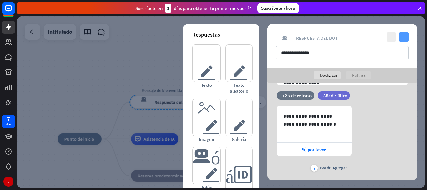
click at [401, 32] on icon "controlar" at bounding box center [403, 36] width 9 height 9
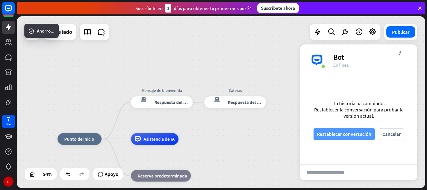
click at [360, 131] on font "Restablecer conversación" at bounding box center [344, 134] width 54 height 6
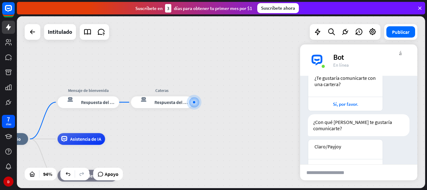
scroll to position [73, 0]
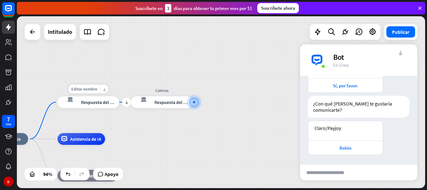
click at [88, 107] on div "respuesta del bot de bloqueo Respuesta del bot" at bounding box center [89, 102] width 62 height 12
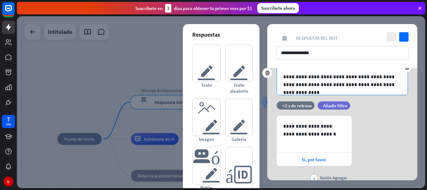
scroll to position [64, 0]
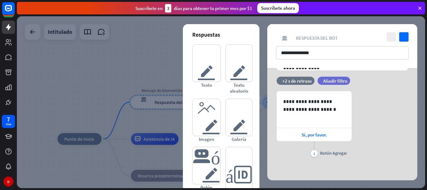
click at [123, 64] on div at bounding box center [221, 102] width 408 height 172
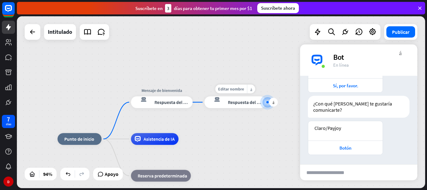
click at [204, 102] on div "Editar nombre más_horiz más respuesta del bot de bloqueo Respuesta del bot" at bounding box center [235, 102] width 62 height 12
click at [229, 99] on font "Respuesta del bot" at bounding box center [246, 102] width 36 height 6
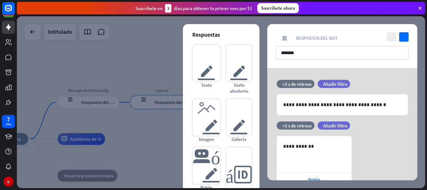
click at [147, 59] on div at bounding box center [221, 102] width 408 height 172
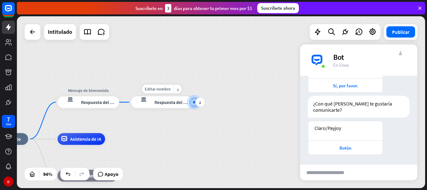
click at [131, 102] on div "Editar nombre más_horiz más respuesta del bot de bloqueo Respuesta del bot" at bounding box center [162, 102] width 62 height 12
click at [169, 97] on div "respuesta del bot de bloqueo Respuesta del bot" at bounding box center [162, 102] width 62 height 12
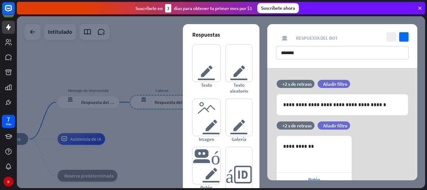
click at [138, 70] on div at bounding box center [221, 102] width 408 height 172
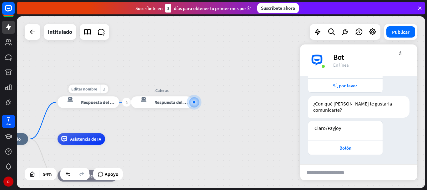
click at [93, 103] on font "Respuesta del bot" at bounding box center [99, 102] width 36 height 6
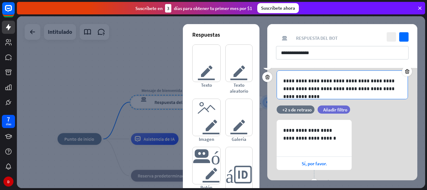
scroll to position [64, 0]
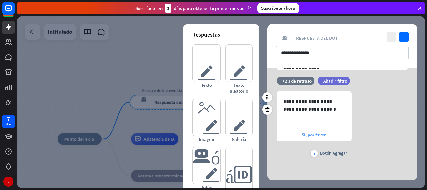
click at [328, 136] on div "Sí, por favor." at bounding box center [314, 134] width 75 height 13
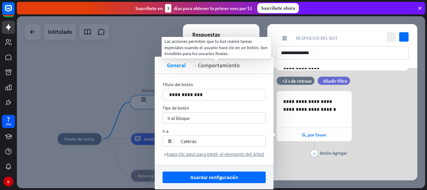
click at [232, 62] on font "Comportamiento" at bounding box center [219, 65] width 42 height 7
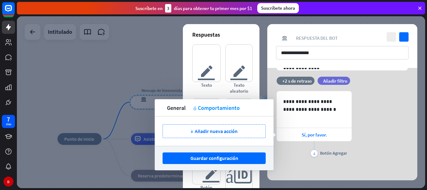
click at [155, 73] on div at bounding box center [221, 102] width 408 height 172
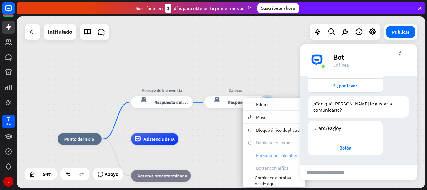
click at [278, 152] on font "Eliminar un solo bloque" at bounding box center [279, 155] width 46 height 6
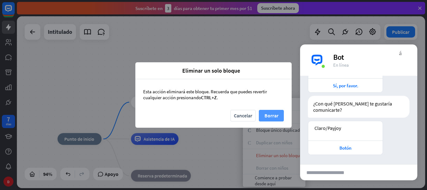
click at [260, 114] on button "Borrar" at bounding box center [271, 116] width 25 height 12
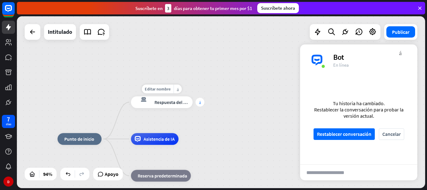
click at [204, 103] on div "más" at bounding box center [200, 102] width 9 height 9
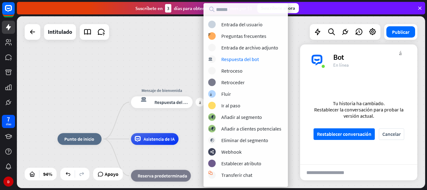
click at [172, 62] on div "inicio_2 Punto de inicio más Mensaje de bienvenida respuesta del bot de bloqueo…" at bounding box center [221, 102] width 408 height 172
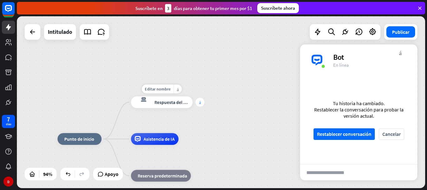
click at [202, 100] on div "más" at bounding box center [200, 102] width 9 height 9
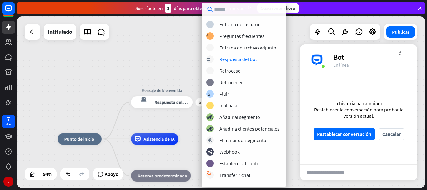
click at [149, 82] on div "inicio_2 Punto de inicio más Mensaje de bienvenida respuesta del bot de bloqueo…" at bounding box center [221, 102] width 408 height 172
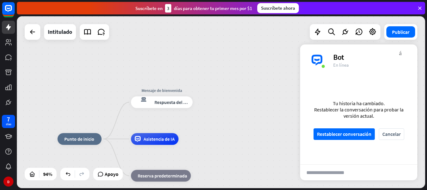
click at [226, 103] on div "inicio_2 Punto de inicio Mensaje de bienvenida respuesta del bot de bloqueo Res…" at bounding box center [221, 102] width 408 height 172
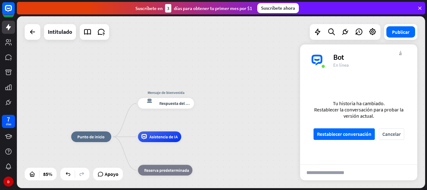
click at [219, 95] on div "inicio_2 Punto de inicio Mensaje de bienvenida respuesta del bot de bloqueo Res…" at bounding box center [221, 102] width 408 height 172
click at [199, 103] on div "más" at bounding box center [201, 103] width 8 height 8
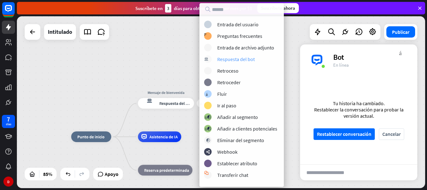
click at [235, 56] on font "Respuesta del bot" at bounding box center [236, 59] width 38 height 6
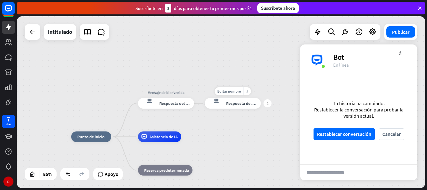
click at [205, 105] on div "Editar nombre más_horiz más respuesta del bot de bloqueo Respuesta del bot" at bounding box center [233, 103] width 56 height 11
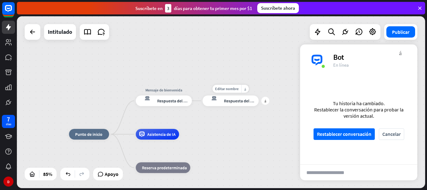
drag, startPoint x: 198, startPoint y: 105, endPoint x: 196, endPoint y: 102, distance: 3.8
click at [203, 102] on div "Editar nombre más_horiz más respuesta del bot de bloqueo Respuesta del bot" at bounding box center [231, 100] width 56 height 11
click at [188, 101] on font "Respuesta del bot" at bounding box center [173, 100] width 33 height 5
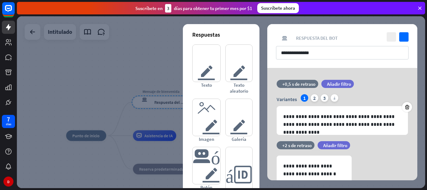
click at [153, 102] on div at bounding box center [221, 102] width 408 height 172
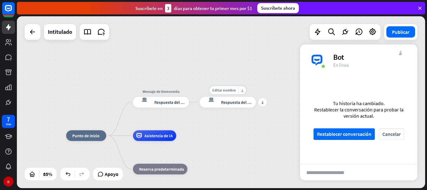
click at [200, 102] on div "Editar nombre más_horiz más respuesta del bot de bloqueo Respuesta del bot" at bounding box center [228, 102] width 56 height 11
click at [200, 104] on div "Editar nombre más_horiz más respuesta del bot de bloqueo Respuesta del bot" at bounding box center [228, 102] width 56 height 11
drag, startPoint x: 216, startPoint y: 101, endPoint x: 239, endPoint y: 128, distance: 35.4
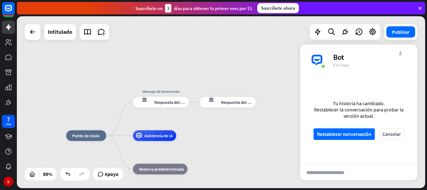
click at [239, 128] on div "inicio_2 Punto de inicio Mensaje de bienvenida respuesta del bot de bloqueo Res…" at bounding box center [221, 102] width 408 height 172
drag, startPoint x: 234, startPoint y: 100, endPoint x: 279, endPoint y: 55, distance: 64.5
click at [279, 55] on div "inicio_2 Punto de inicio Mensaje de bienvenida respuesta del bot de bloqueo Res…" at bounding box center [221, 102] width 408 height 172
click at [242, 102] on font "Respuesta del bot" at bounding box center [237, 101] width 33 height 5
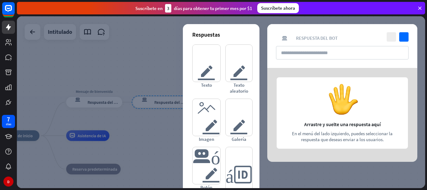
click at [128, 87] on div at bounding box center [221, 102] width 408 height 172
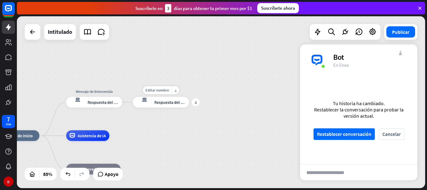
click at [170, 101] on font "Respuesta del bot" at bounding box center [170, 101] width 33 height 5
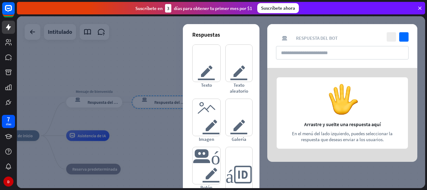
click at [131, 50] on div at bounding box center [221, 102] width 408 height 172
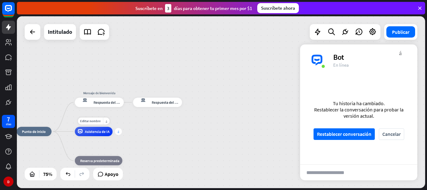
click at [119, 133] on font "más" at bounding box center [119, 131] width 2 height 3
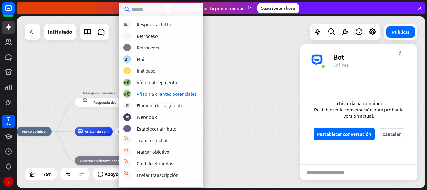
scroll to position [147, 0]
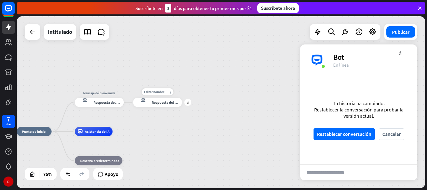
click at [133, 103] on div "Editar nombre más_horiz más respuesta del bot de bloqueo Respuesta del bot" at bounding box center [157, 102] width 49 height 9
click at [63, 112] on div "inicio_2 Punto de inicio Mensaje de bienvenida respuesta del bot de bloqueo Res…" at bounding box center [221, 102] width 408 height 172
drag, startPoint x: 63, startPoint y: 112, endPoint x: 65, endPoint y: 115, distance: 3.8
click at [65, 115] on div "inicio_2 Punto de inicio Mensaje de bienvenida respuesta del bot de bloqueo Res…" at bounding box center [221, 102] width 408 height 172
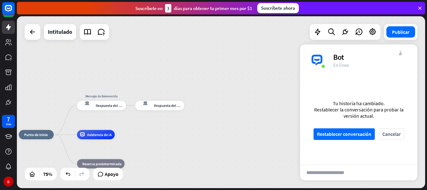
click at [67, 121] on div "inicio_2 Punto de inicio Mensaje de bienvenida respuesta del bot de bloqueo Res…" at bounding box center [221, 102] width 408 height 172
click at [65, 122] on div "inicio_2 Punto de inicio Mensaje de bienvenida respuesta del bot de bloqueo Res…" at bounding box center [221, 102] width 408 height 172
click at [180, 105] on font "Respuesta del bot" at bounding box center [168, 105] width 28 height 5
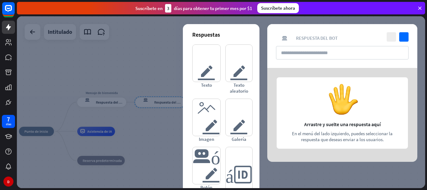
click at [173, 101] on div at bounding box center [221, 102] width 408 height 172
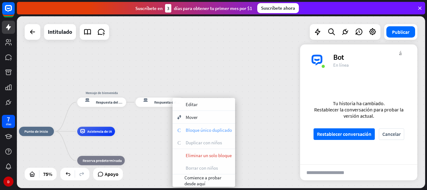
click at [204, 133] on font "Bloque único duplicado" at bounding box center [209, 130] width 46 height 6
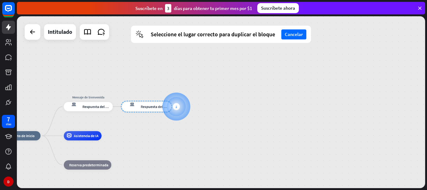
drag, startPoint x: 190, startPoint y: 96, endPoint x: 177, endPoint y: 100, distance: 14.1
click at [177, 100] on div at bounding box center [176, 107] width 28 height 28
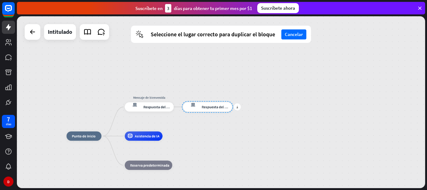
drag, startPoint x: 142, startPoint y: 109, endPoint x: 214, endPoint y: 109, distance: 71.6
click at [214, 109] on div at bounding box center [207, 107] width 51 height 12
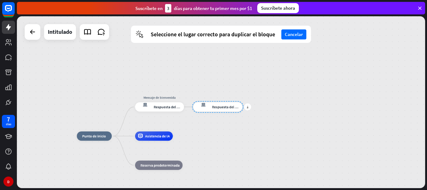
click at [214, 108] on div at bounding box center [217, 107] width 51 height 12
click at [160, 110] on div "respuesta del bot de bloqueo Respuesta del bot" at bounding box center [159, 106] width 49 height 9
click at [224, 110] on div at bounding box center [217, 107] width 51 height 12
click at [251, 107] on div at bounding box center [248, 107] width 28 height 28
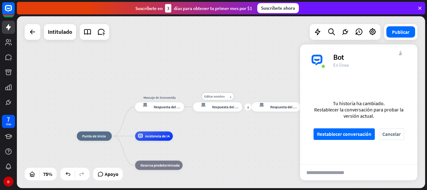
click at [220, 108] on font "Respuesta del bot" at bounding box center [226, 106] width 28 height 5
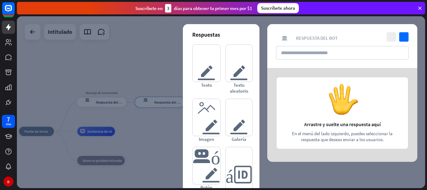
click at [173, 65] on div at bounding box center [221, 102] width 408 height 172
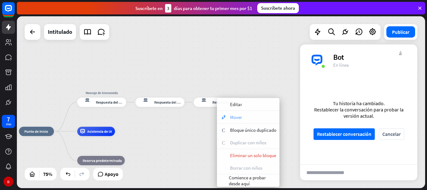
click at [236, 115] on font "Mover" at bounding box center [236, 117] width 12 height 6
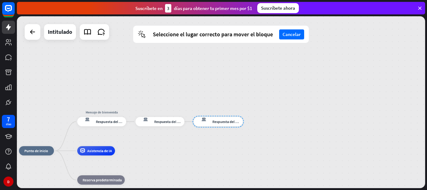
drag, startPoint x: 218, startPoint y: 103, endPoint x: 219, endPoint y: 128, distance: 24.7
click at [219, 127] on div at bounding box center [218, 122] width 51 height 12
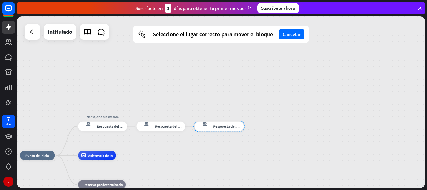
click at [163, 131] on div "más respuesta del bot de bloqueo Respuesta del bot" at bounding box center [160, 126] width 49 height 9
click at [199, 152] on div "inicio_2 Punto de inicio Mensaje de bienvenida respuesta del bot de bloqueo Res…" at bounding box center [221, 102] width 408 height 172
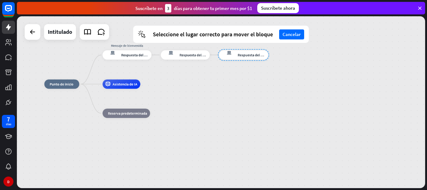
drag, startPoint x: 199, startPoint y: 152, endPoint x: 235, endPoint y: 129, distance: 43.4
click at [235, 129] on div "inicio_2 Punto de inicio Mensaje de bienvenida respuesta del bot de bloqueo Res…" at bounding box center [221, 102] width 408 height 172
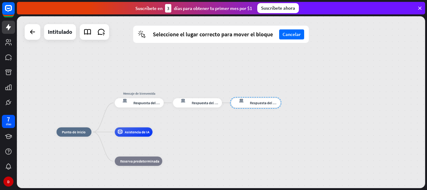
click at [235, 129] on div "inicio_2 Punto de inicio Mensaje de bienvenida respuesta del bot de bloqueo Res…" at bounding box center [221, 102] width 408 height 172
click at [303, 33] on button "Cancelar" at bounding box center [291, 34] width 25 height 10
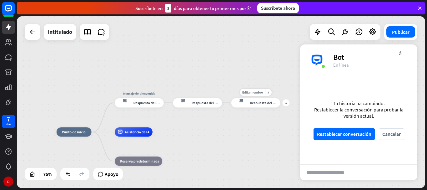
click at [269, 105] on div "respuesta del bot de bloqueo Respuesta del bot" at bounding box center [255, 102] width 49 height 9
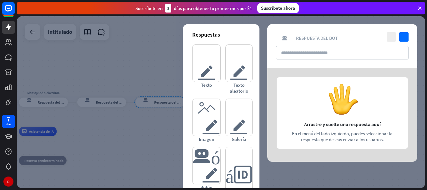
click at [143, 78] on div at bounding box center [221, 102] width 408 height 172
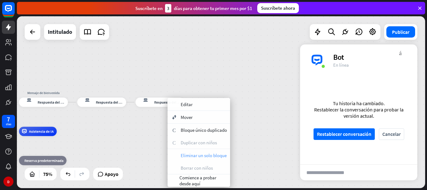
click at [198, 157] on span "Eliminar un solo bloque" at bounding box center [204, 155] width 46 height 6
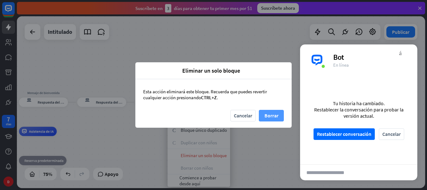
click at [274, 110] on font "Borrar" at bounding box center [271, 115] width 14 height 11
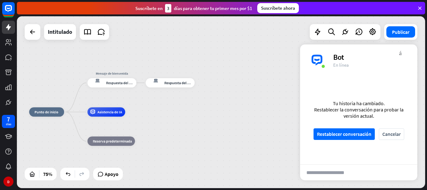
drag, startPoint x: 131, startPoint y: 140, endPoint x: 202, endPoint y: 118, distance: 74.9
click at [202, 118] on div "inicio_2 Punto de inicio Mensaje de bienvenida respuesta del bot de bloqueo Res…" at bounding box center [181, 176] width 304 height 128
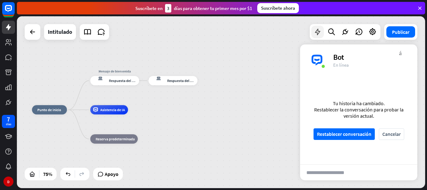
click at [321, 28] on div at bounding box center [317, 32] width 13 height 13
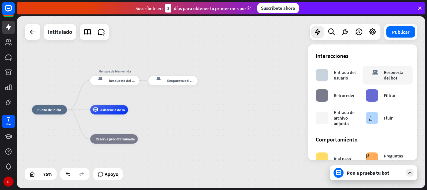
click at [407, 74] on div "cerca Interacciones bloquear_entrada_de_usuario Entrada del usuario respuesta d…" at bounding box center [362, 102] width 109 height 116
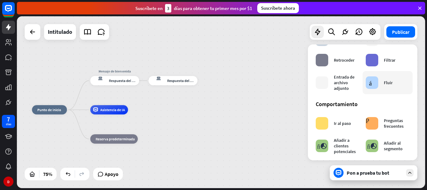
scroll to position [46, 0]
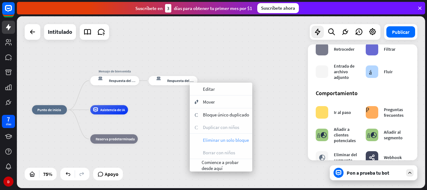
click at [221, 142] on span "Eliminar un solo bloque" at bounding box center [226, 140] width 46 height 6
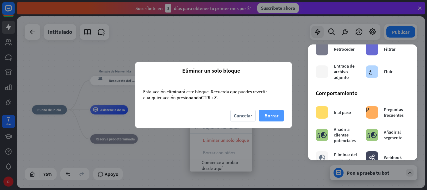
click at [278, 113] on font "Borrar" at bounding box center [271, 115] width 14 height 6
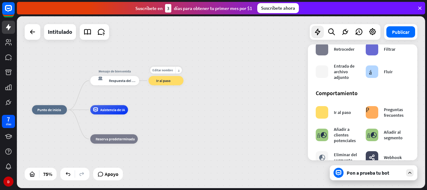
click at [160, 81] on font "Ir al paso" at bounding box center [163, 80] width 14 height 5
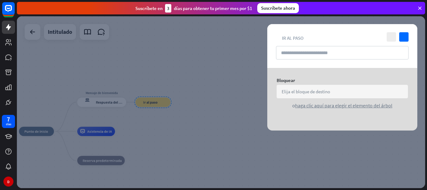
click at [319, 86] on div "Elija el bloque de destino flecha_abajo" at bounding box center [342, 91] width 131 height 13
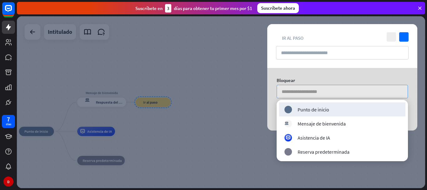
click at [299, 93] on input "search" at bounding box center [341, 91] width 118 height 13
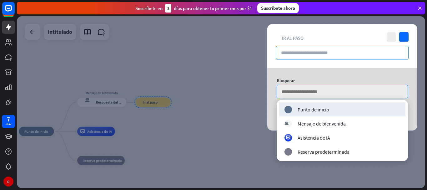
click at [333, 55] on input "text" at bounding box center [342, 52] width 133 height 13
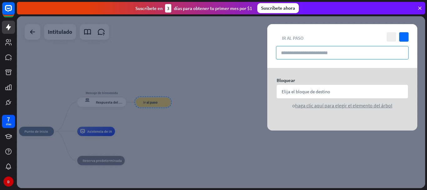
click at [332, 59] on input "text" at bounding box center [342, 52] width 133 height 13
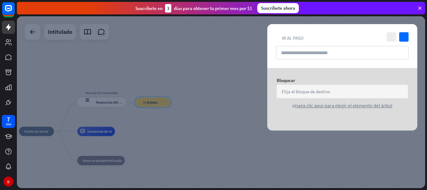
click at [319, 88] on font "Elija el bloque de destino" at bounding box center [306, 91] width 48 height 6
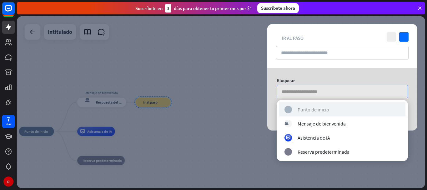
click at [339, 106] on div "inicio_2 Punto de inicio" at bounding box center [342, 110] width 116 height 8
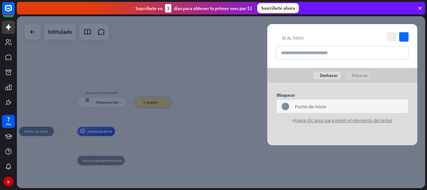
click at [248, 114] on div at bounding box center [221, 102] width 408 height 172
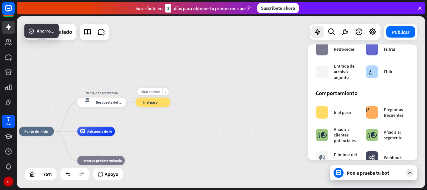
click at [146, 98] on div "bloque_ir a Ir al paso" at bounding box center [152, 102] width 35 height 9
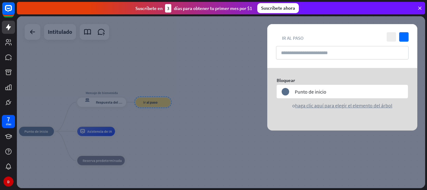
click at [164, 65] on div at bounding box center [221, 102] width 408 height 172
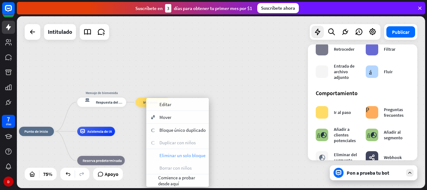
click at [172, 158] on font "Eliminar un solo bloque" at bounding box center [182, 155] width 46 height 6
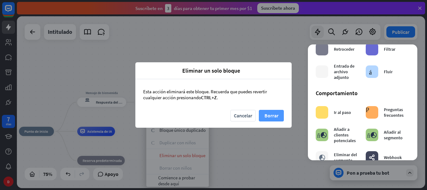
click at [266, 119] on font "Borrar" at bounding box center [271, 115] width 14 height 11
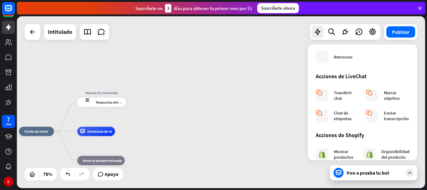
scroll to position [221, 0]
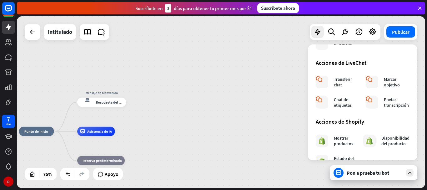
click at [183, 126] on div "inicio_2 Punto de inicio Mensaje de bienvenida respuesta del bot de bloqueo Res…" at bounding box center [221, 102] width 408 height 172
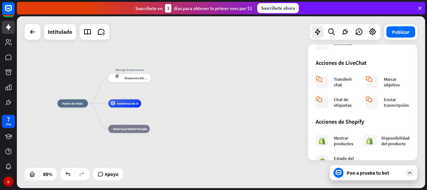
drag, startPoint x: 170, startPoint y: 109, endPoint x: 187, endPoint y: 82, distance: 32.3
click at [187, 82] on div "inicio_2 Punto de inicio Mensaje de bienvenida respuesta del bot de bloqueo Res…" at bounding box center [221, 102] width 408 height 172
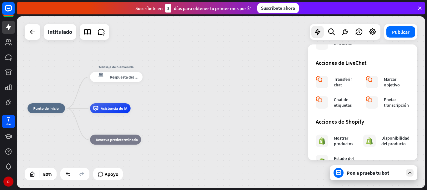
click at [186, 89] on div "inicio_2 Punto de inicio Mensaje de bienvenida respuesta del bot de bloqueo Res…" at bounding box center [221, 102] width 408 height 172
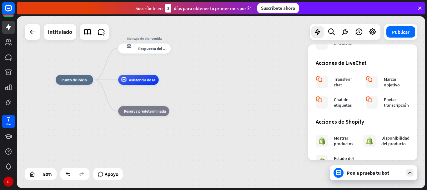
drag, startPoint x: 174, startPoint y: 120, endPoint x: 203, endPoint y: 92, distance: 40.0
click at [203, 92] on div "inicio_2 Punto de inicio Mensaje de bienvenida respuesta del bot de bloqueo Res…" at bounding box center [219, 148] width 327 height 137
click at [8, 49] on div at bounding box center [8, 54] width 17 height 109
click at [8, 48] on link at bounding box center [8, 42] width 13 height 13
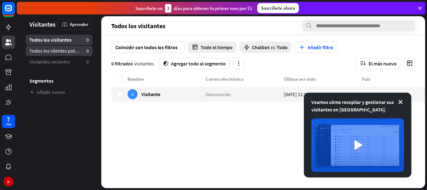
drag, startPoint x: 65, startPoint y: 64, endPoint x: 67, endPoint y: 55, distance: 8.5
click at [66, 56] on ul "Todos los visitantes 0 Todos los clientes potenciales 0 Visitantes recientes 0 …" at bounding box center [59, 66] width 84 height 63
click at [400, 101] on icon at bounding box center [400, 102] width 6 height 6
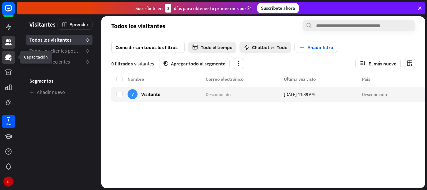
click at [10, 60] on icon at bounding box center [9, 57] width 8 height 8
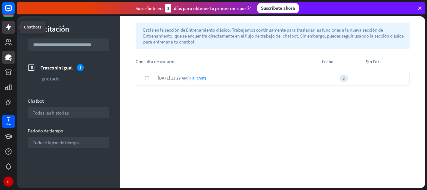
click at [11, 31] on icon at bounding box center [9, 27] width 8 height 8
click at [8, 28] on icon at bounding box center [8, 27] width 5 height 6
click at [9, 27] on icon at bounding box center [8, 27] width 5 height 6
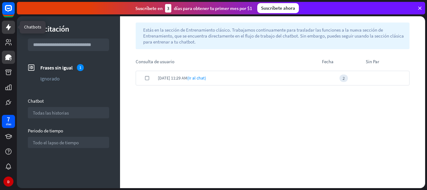
click at [9, 27] on icon at bounding box center [8, 27] width 5 height 6
click at [10, 66] on link at bounding box center [8, 72] width 13 height 13
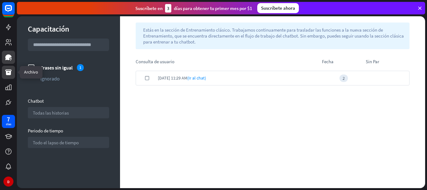
click at [10, 66] on link at bounding box center [8, 72] width 13 height 13
click at [7, 34] on div at bounding box center [8, 54] width 17 height 109
